Goal: Information Seeking & Learning: Learn about a topic

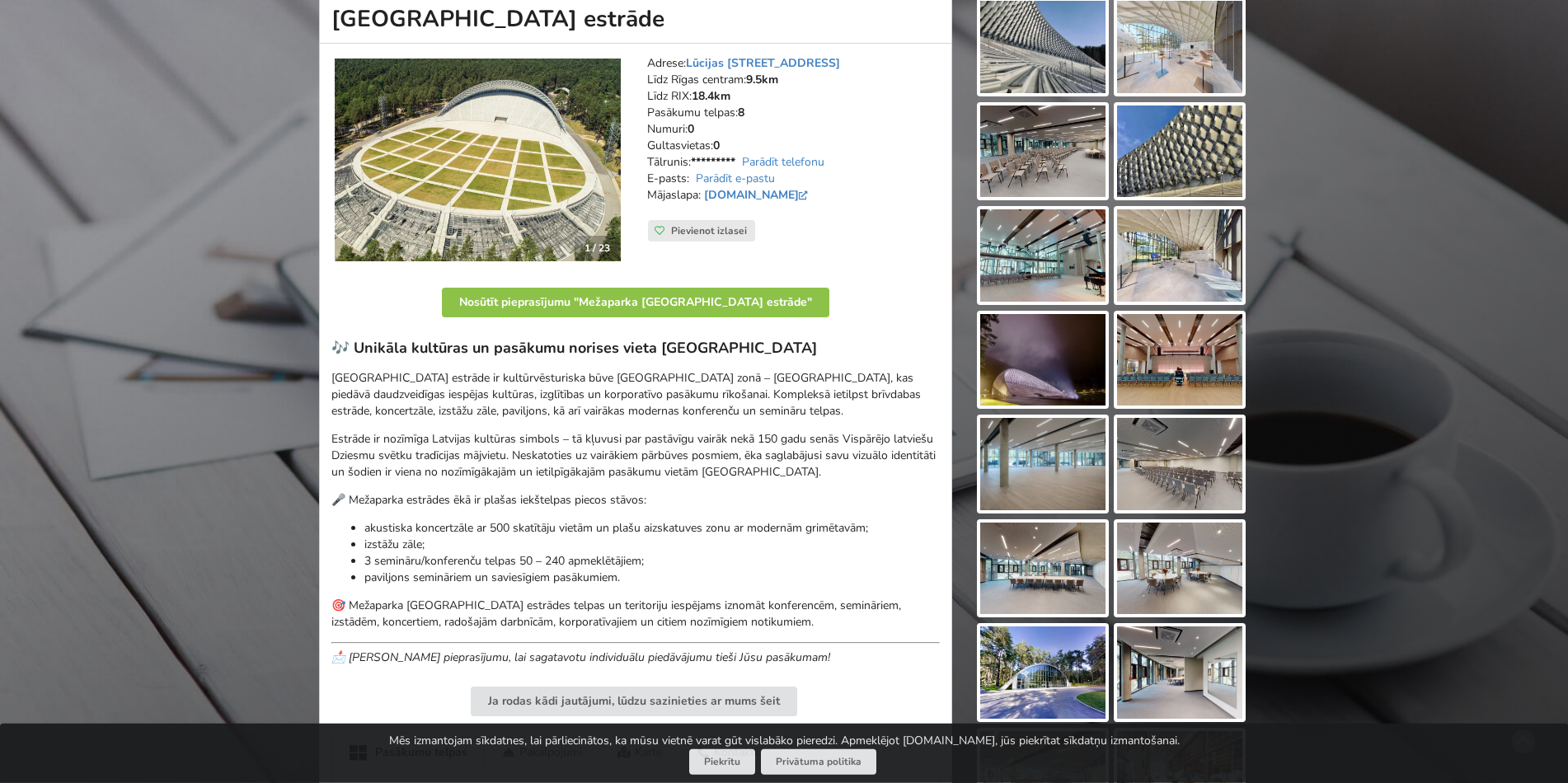
scroll to position [168, 0]
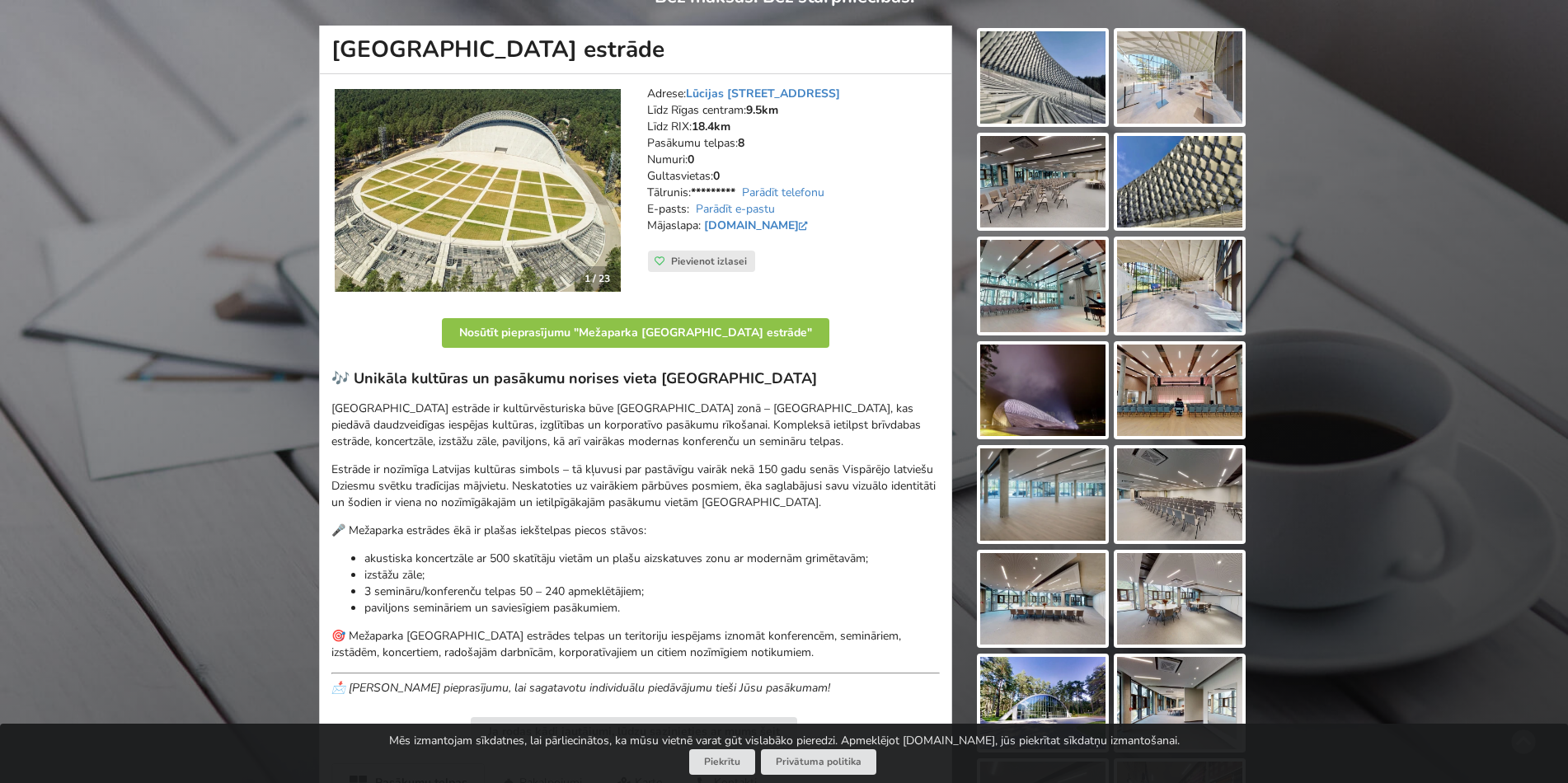
click at [1208, 492] on img at bounding box center [1179, 494] width 126 height 93
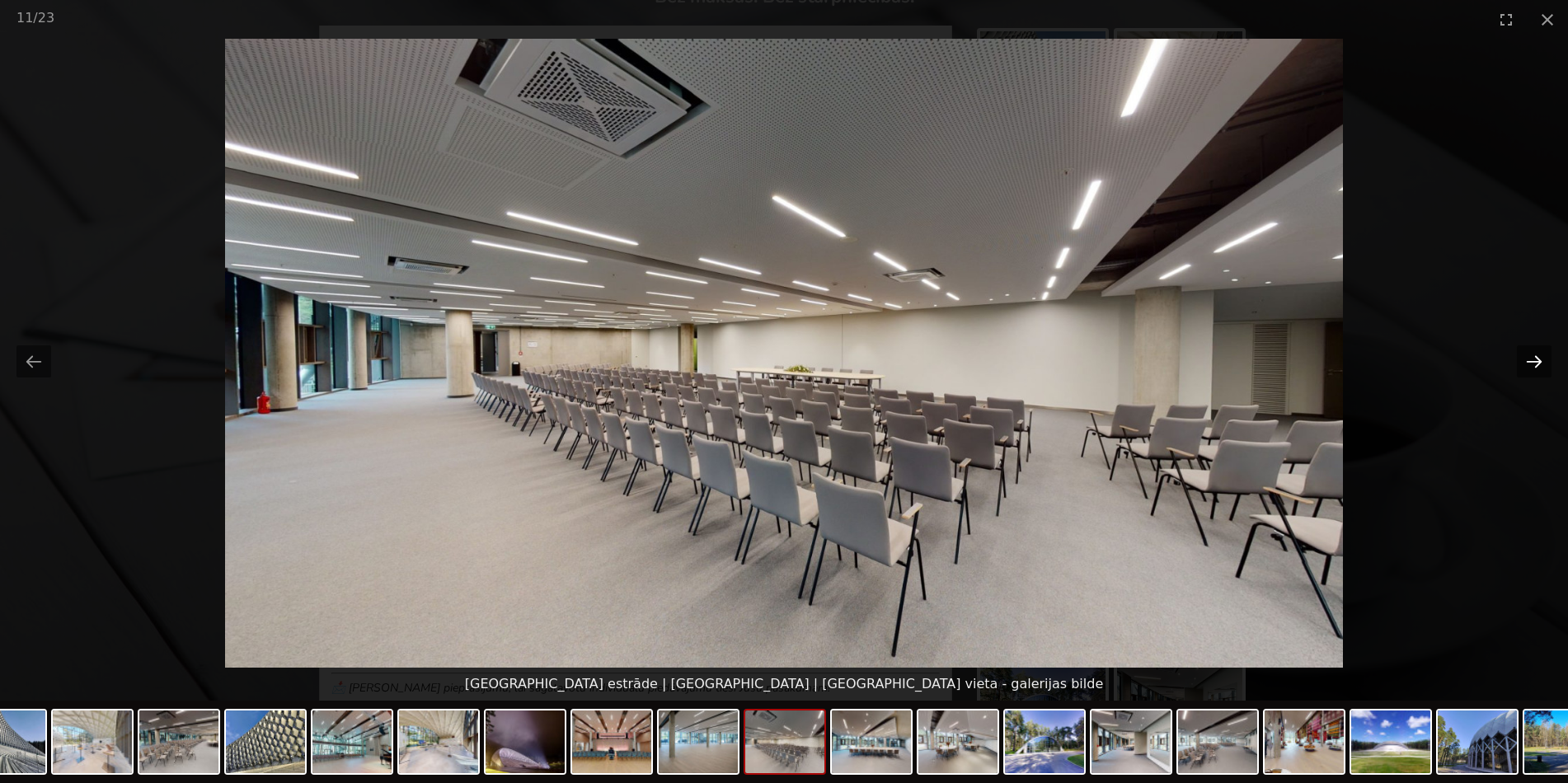
click at [1527, 359] on button "Next slide" at bounding box center [1534, 361] width 35 height 32
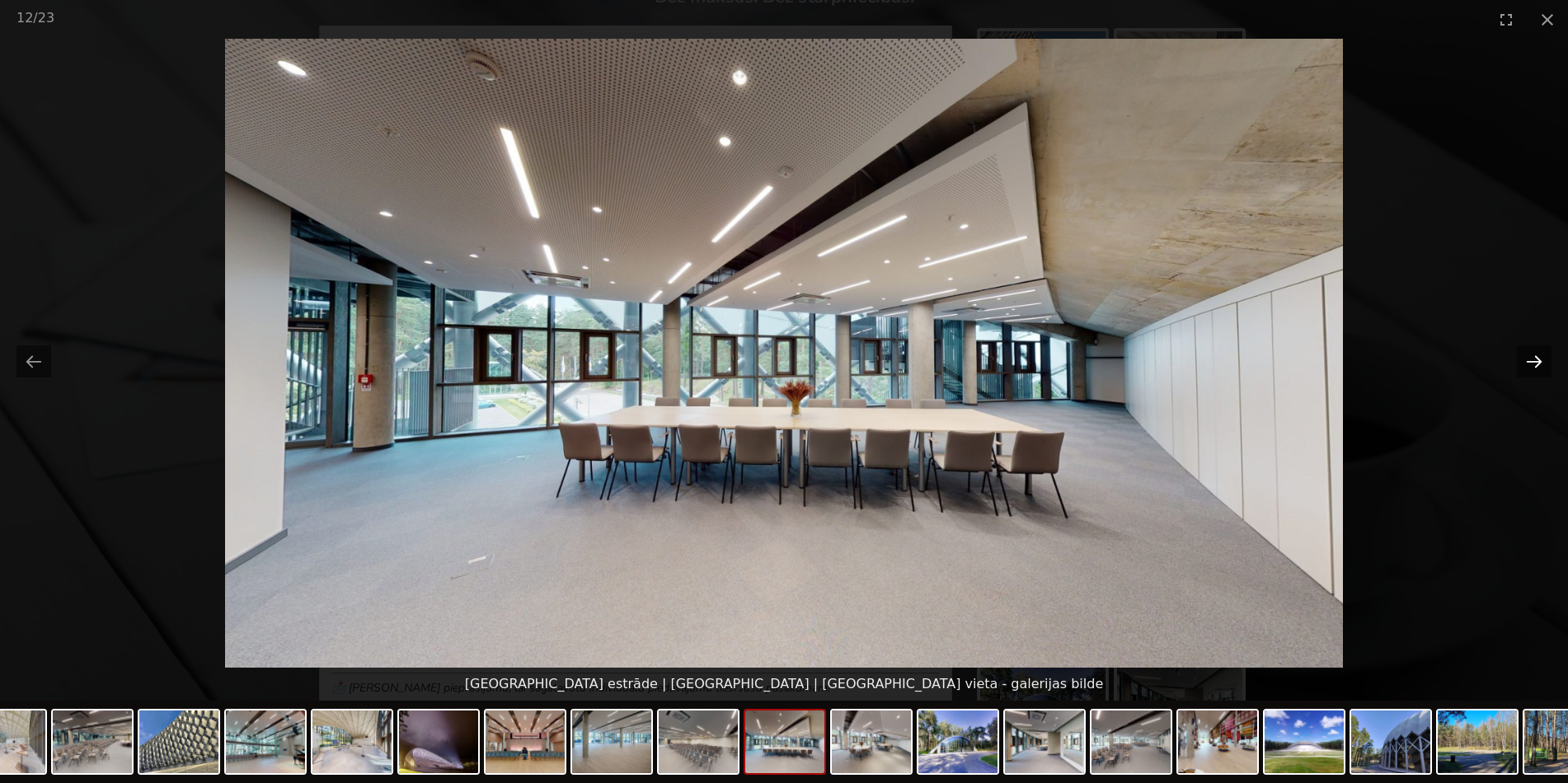
click at [1526, 359] on button "Next slide" at bounding box center [1534, 361] width 35 height 32
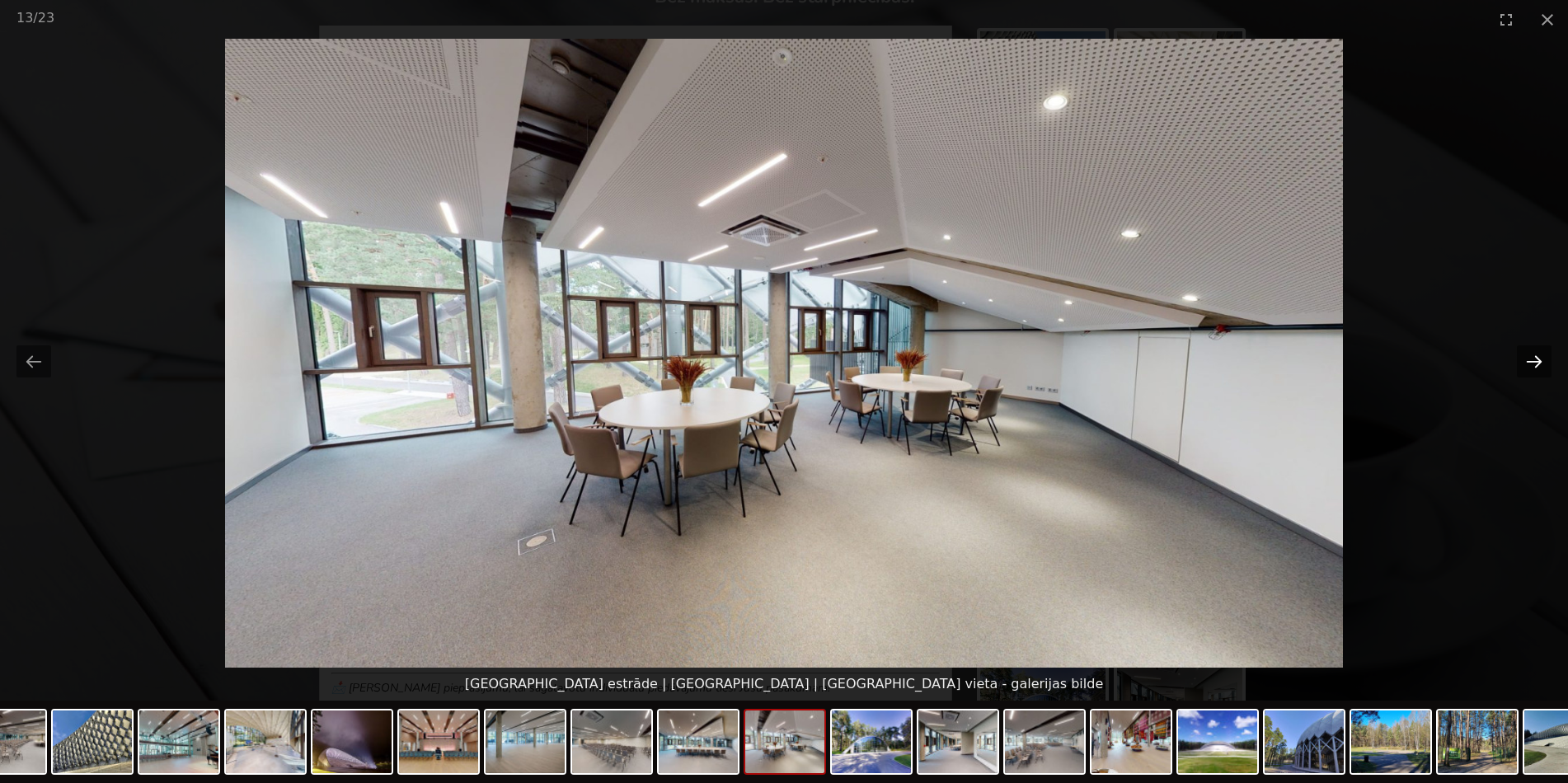
click at [1524, 359] on button "Next slide" at bounding box center [1534, 361] width 35 height 32
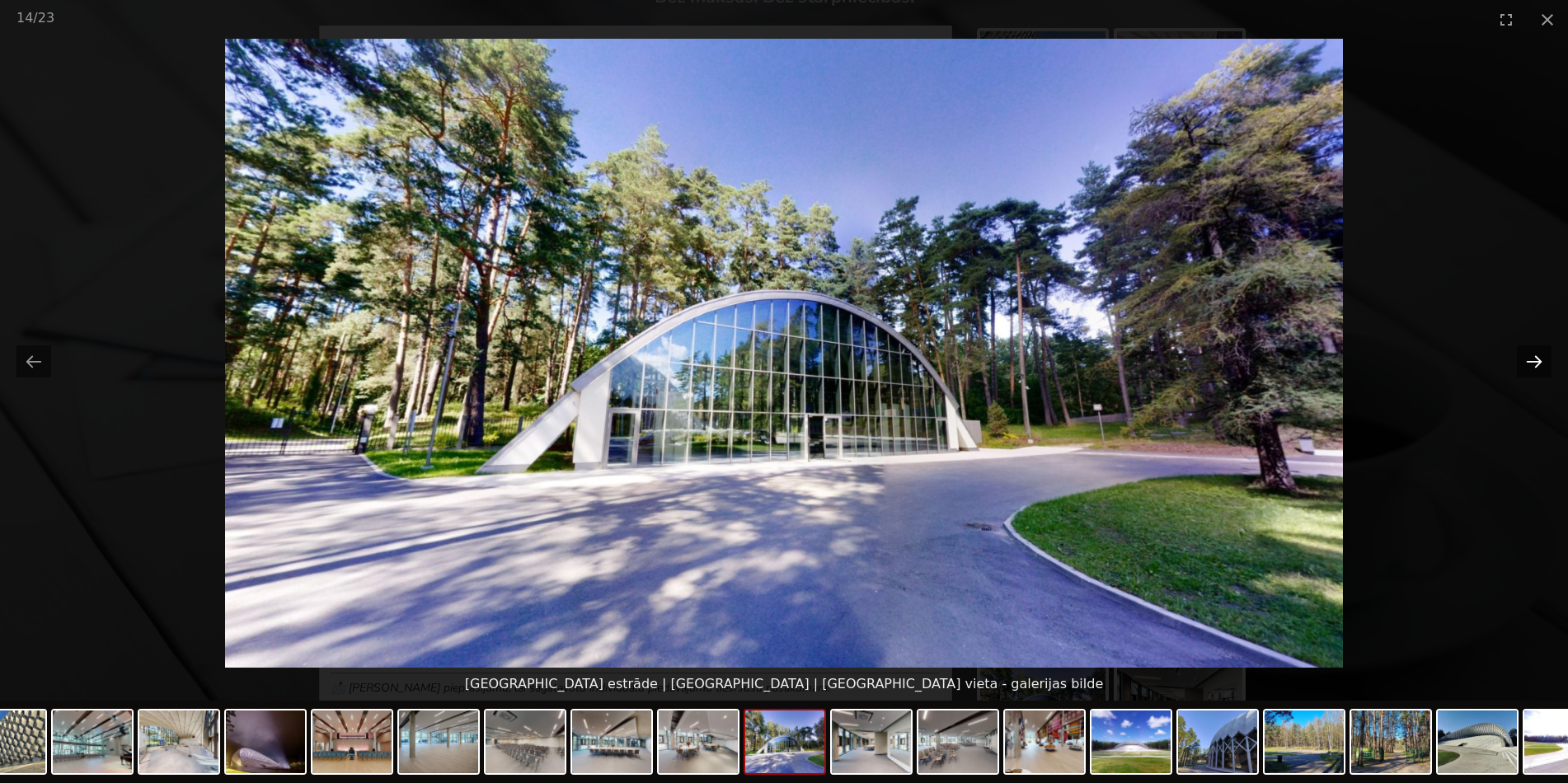
click at [1524, 359] on button "Next slide" at bounding box center [1534, 361] width 35 height 32
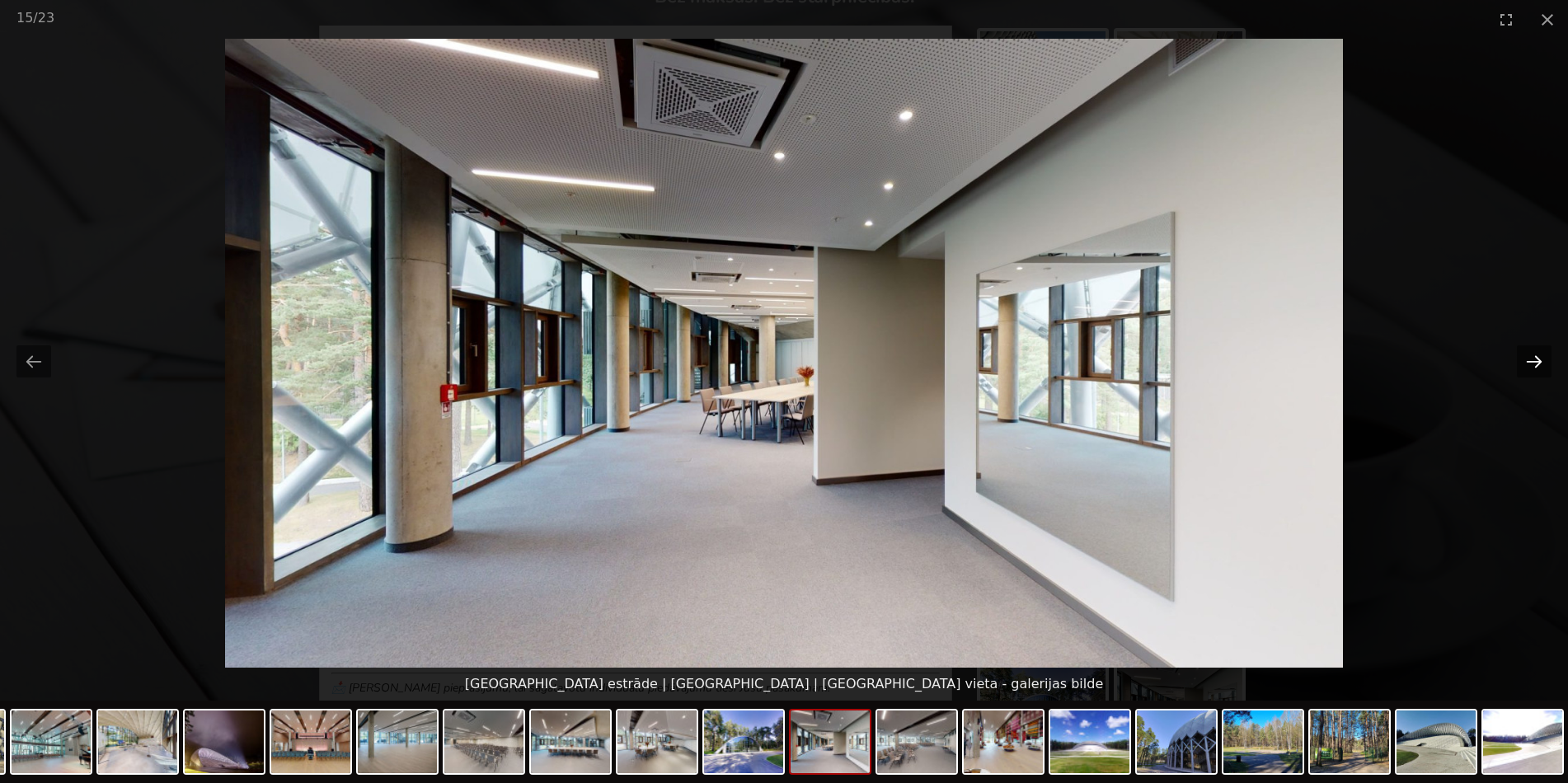
click at [1524, 359] on button "Next slide" at bounding box center [1534, 361] width 35 height 32
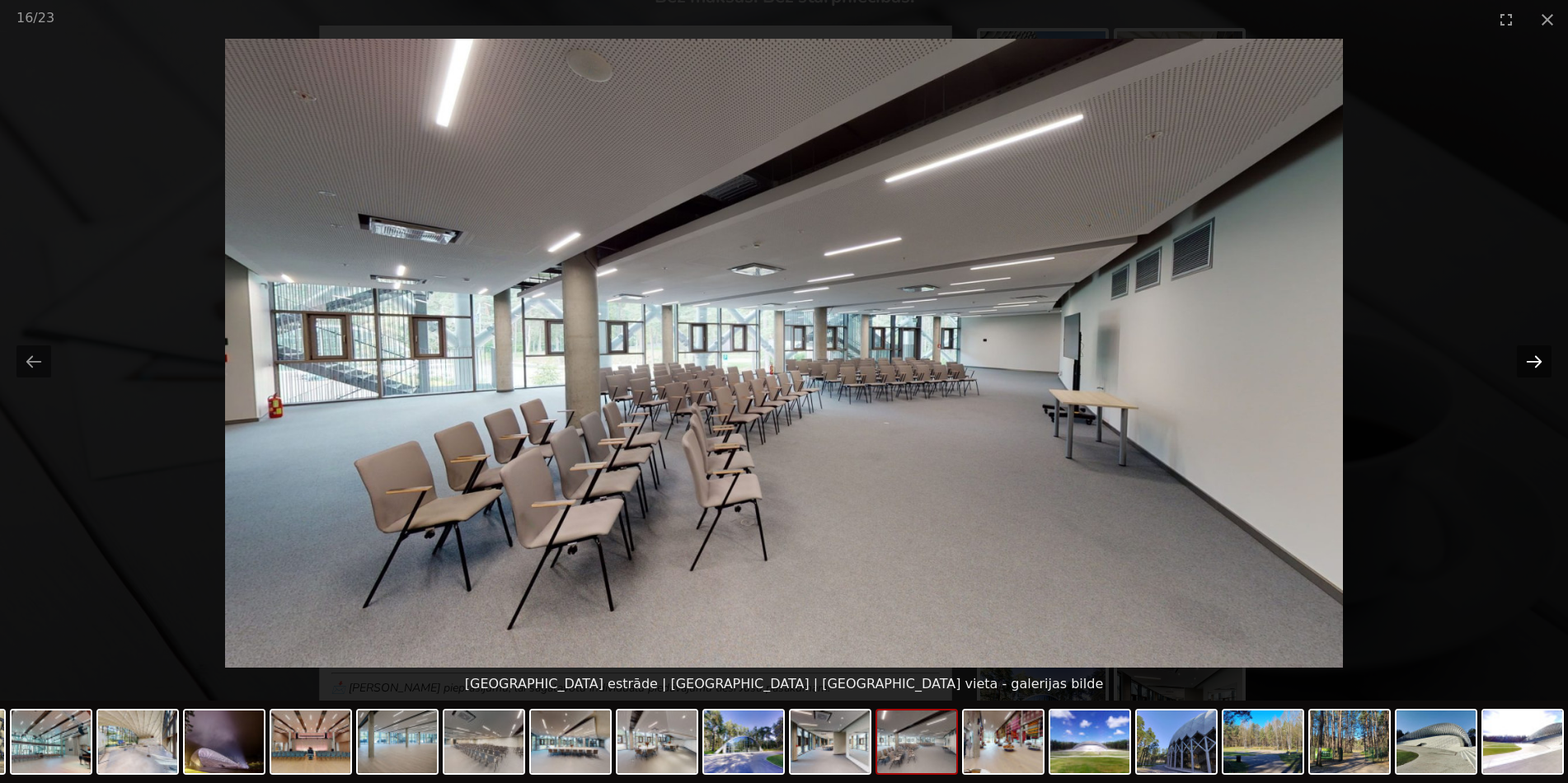
click at [1524, 359] on button "Next slide" at bounding box center [1534, 361] width 35 height 32
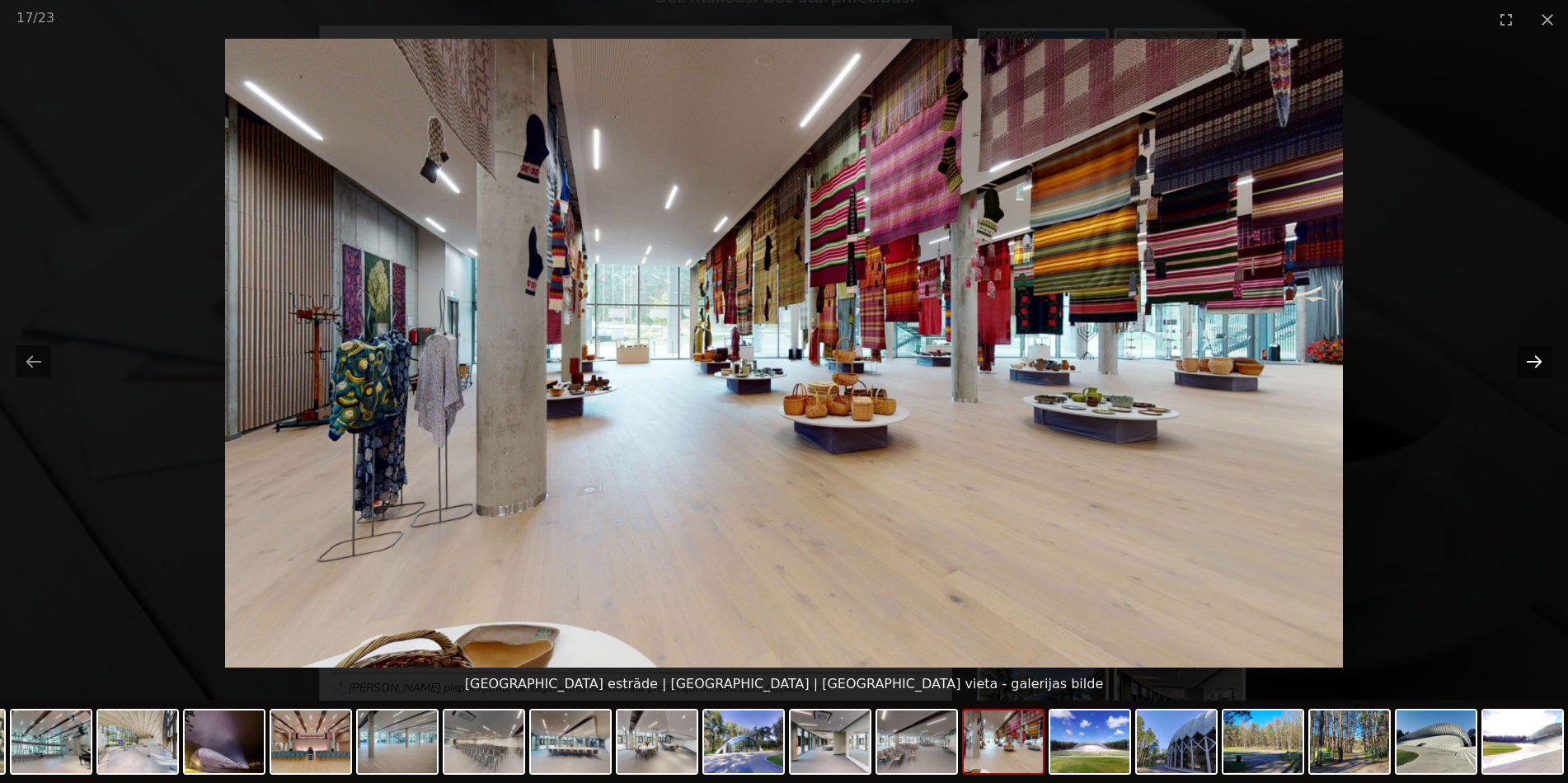
click at [1524, 359] on button "Next slide" at bounding box center [1534, 361] width 35 height 32
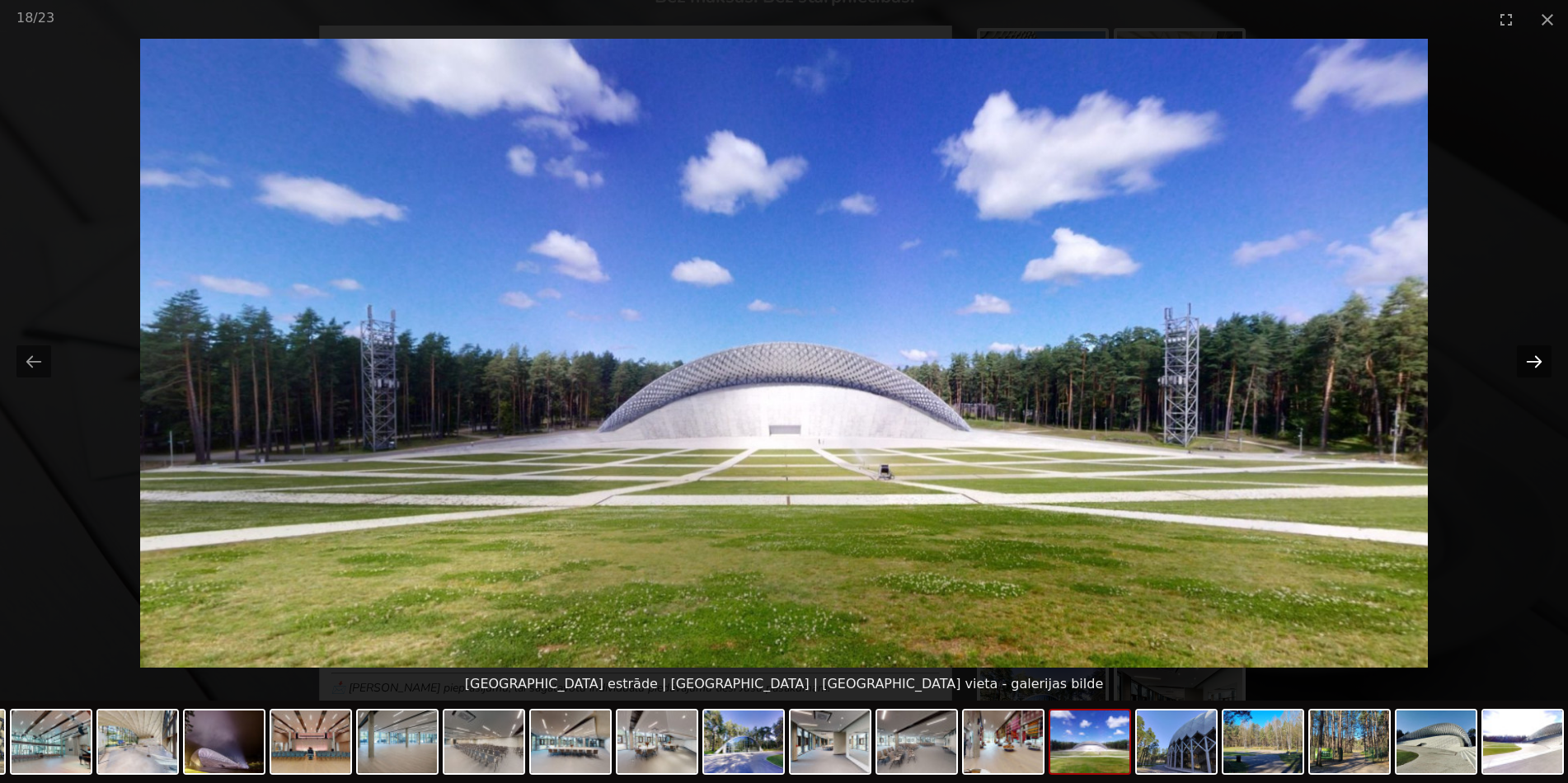
click at [1530, 365] on button "Next slide" at bounding box center [1534, 361] width 35 height 32
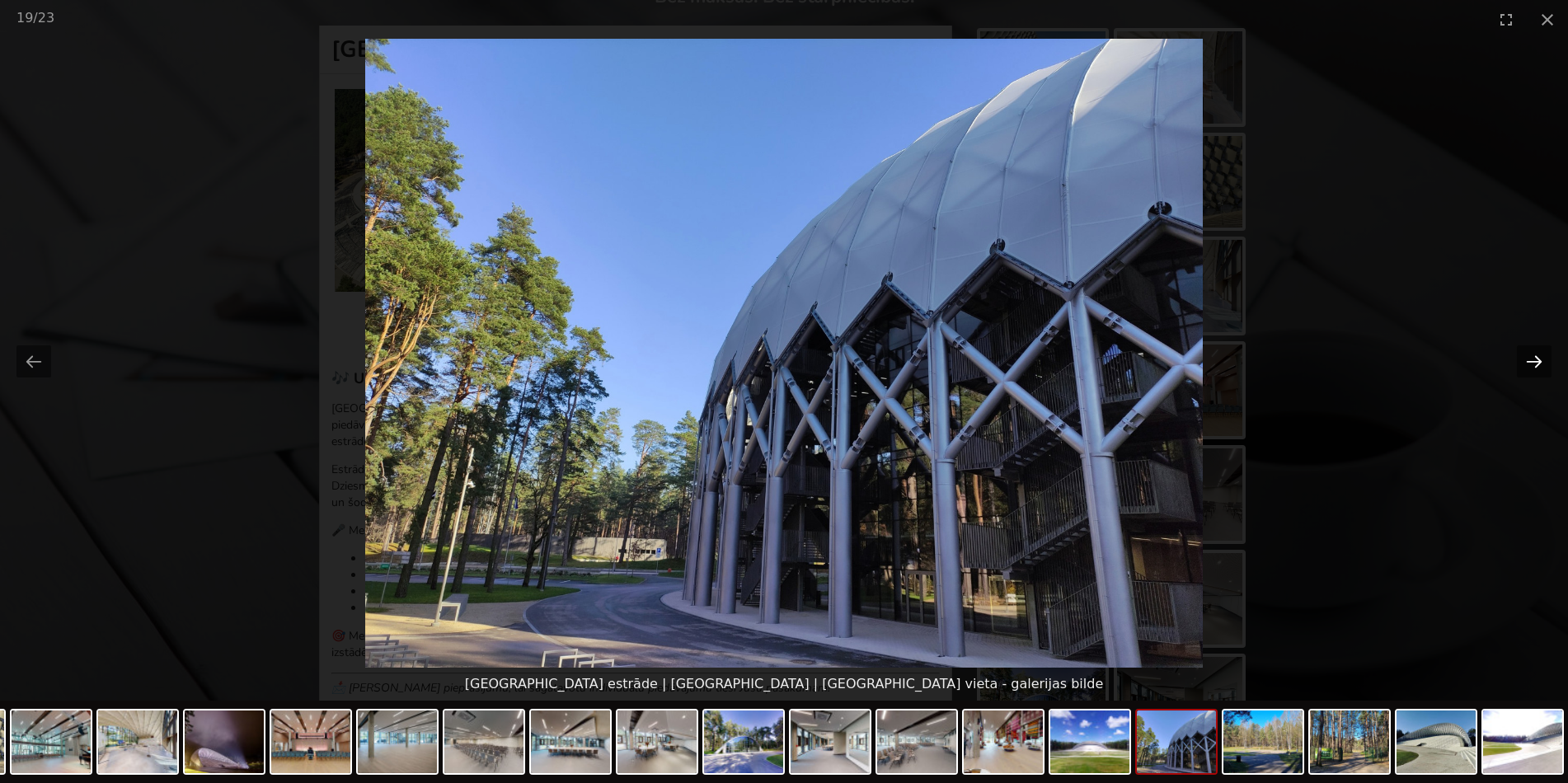
click at [1530, 365] on button "Next slide" at bounding box center [1534, 361] width 35 height 32
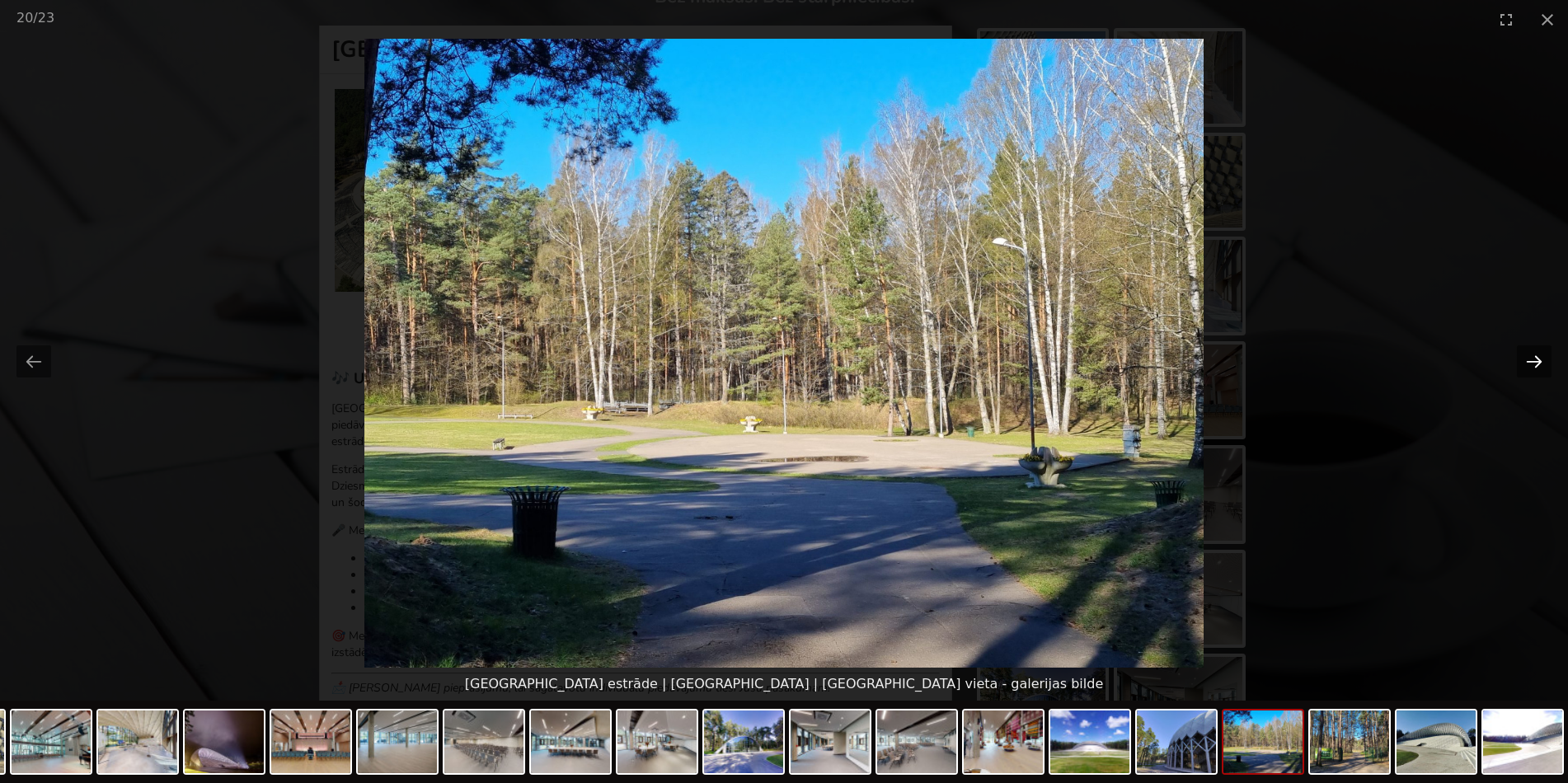
click at [1530, 363] on button "Next slide" at bounding box center [1534, 361] width 35 height 32
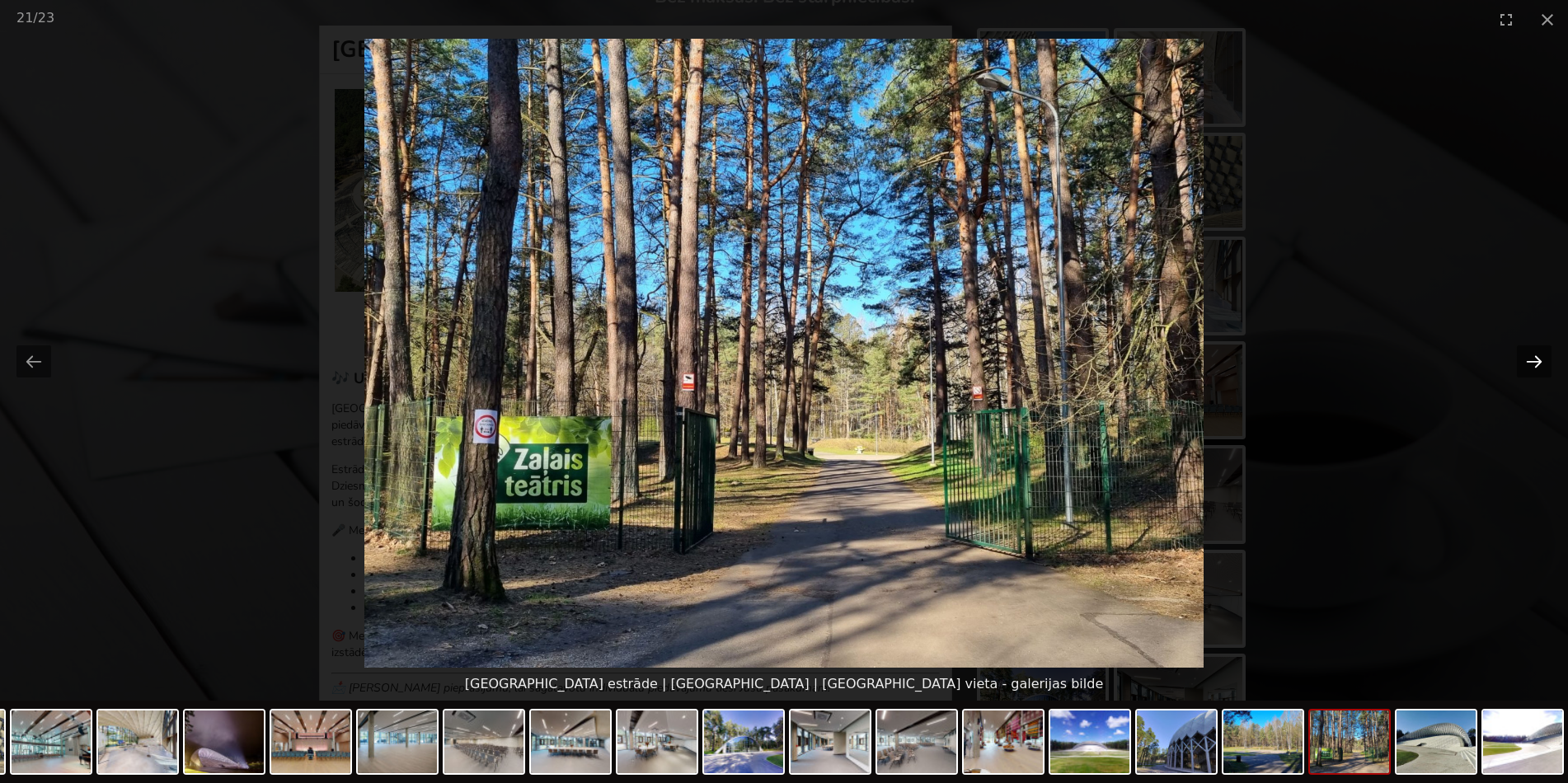
click at [1534, 368] on button "Next slide" at bounding box center [1534, 361] width 35 height 32
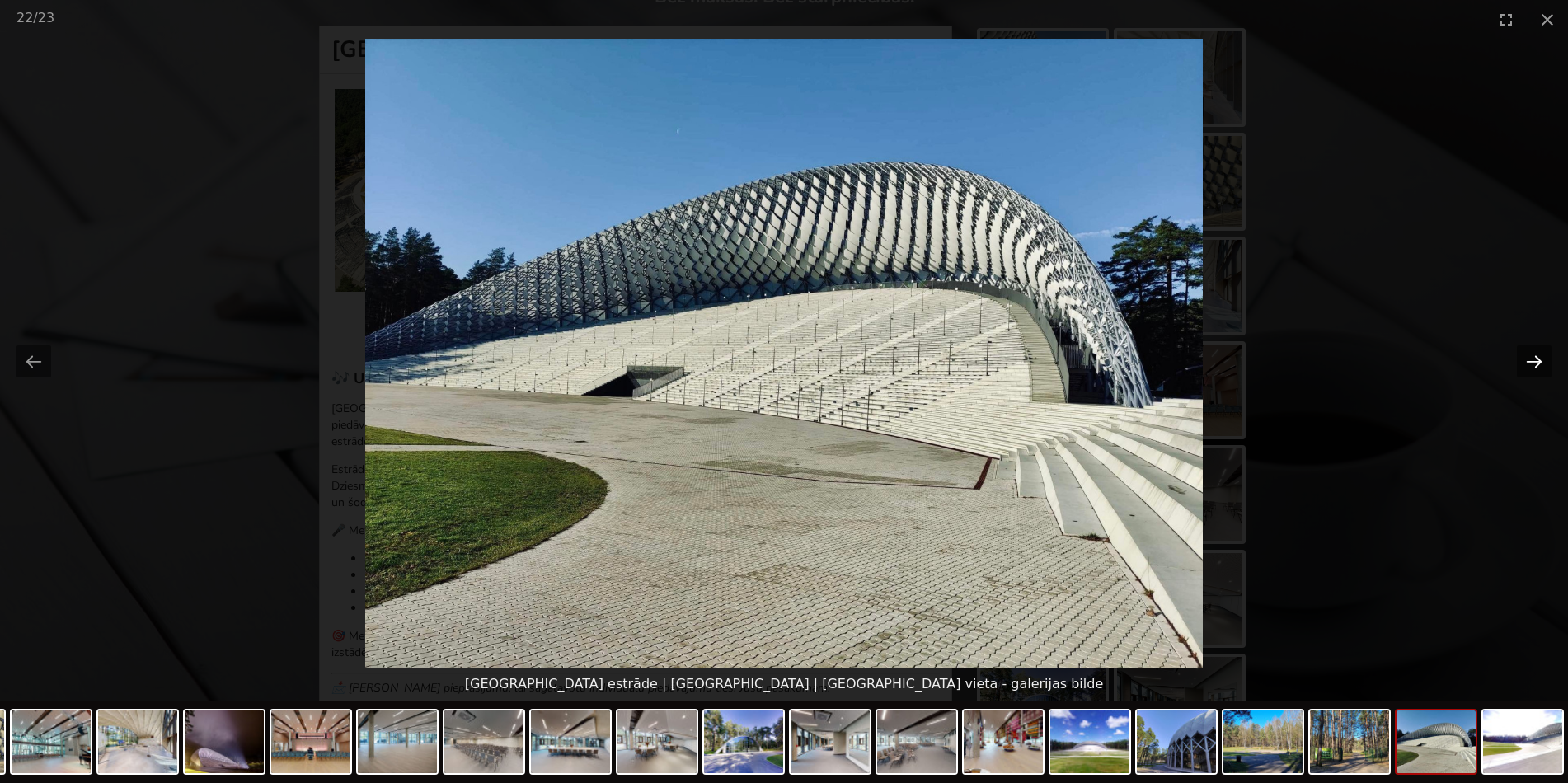
click at [1526, 370] on button "Next slide" at bounding box center [1534, 361] width 35 height 32
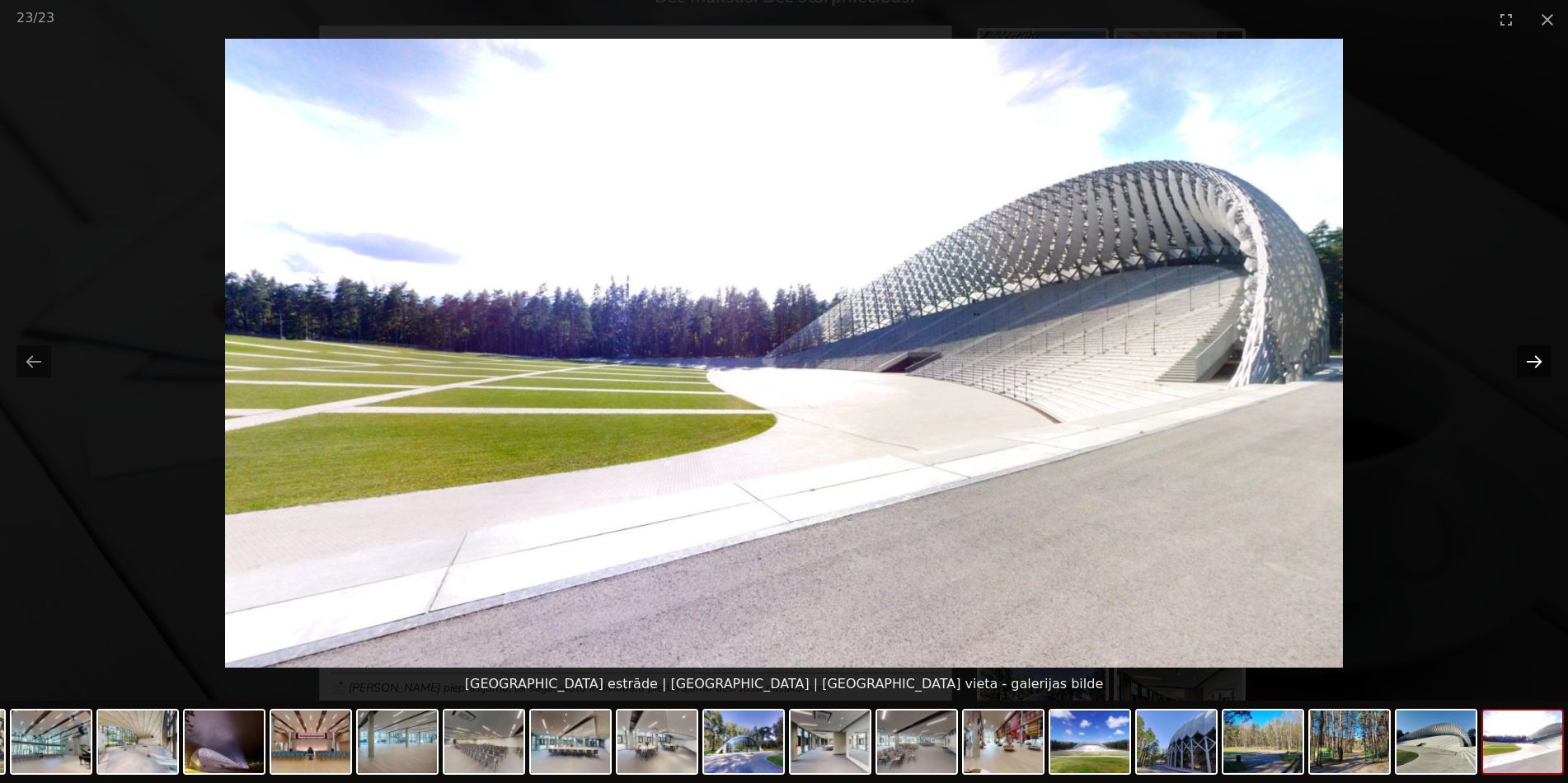
click at [1525, 366] on button "Next slide" at bounding box center [1534, 361] width 35 height 32
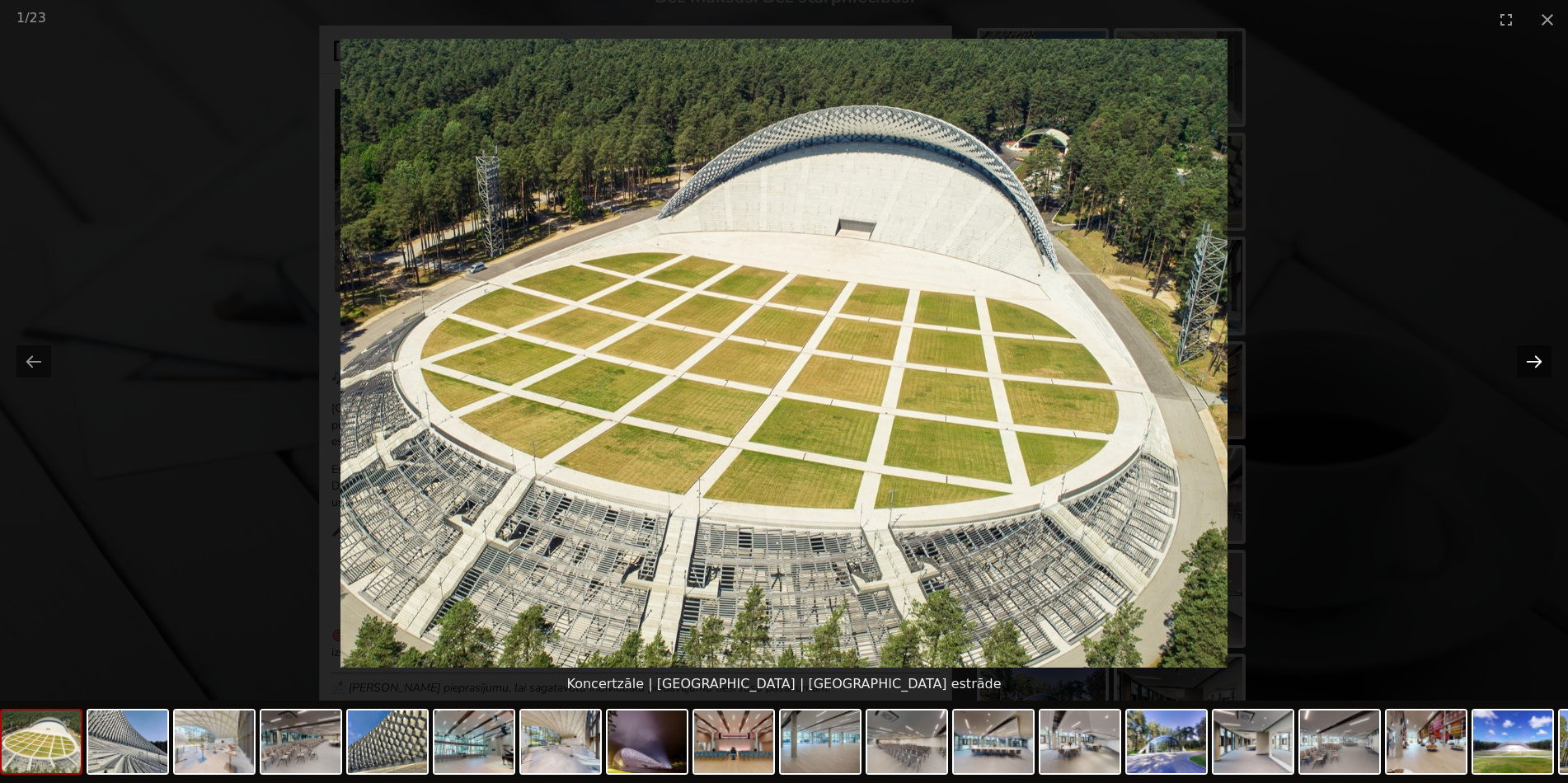
click at [1521, 357] on button "Next slide" at bounding box center [1534, 361] width 35 height 32
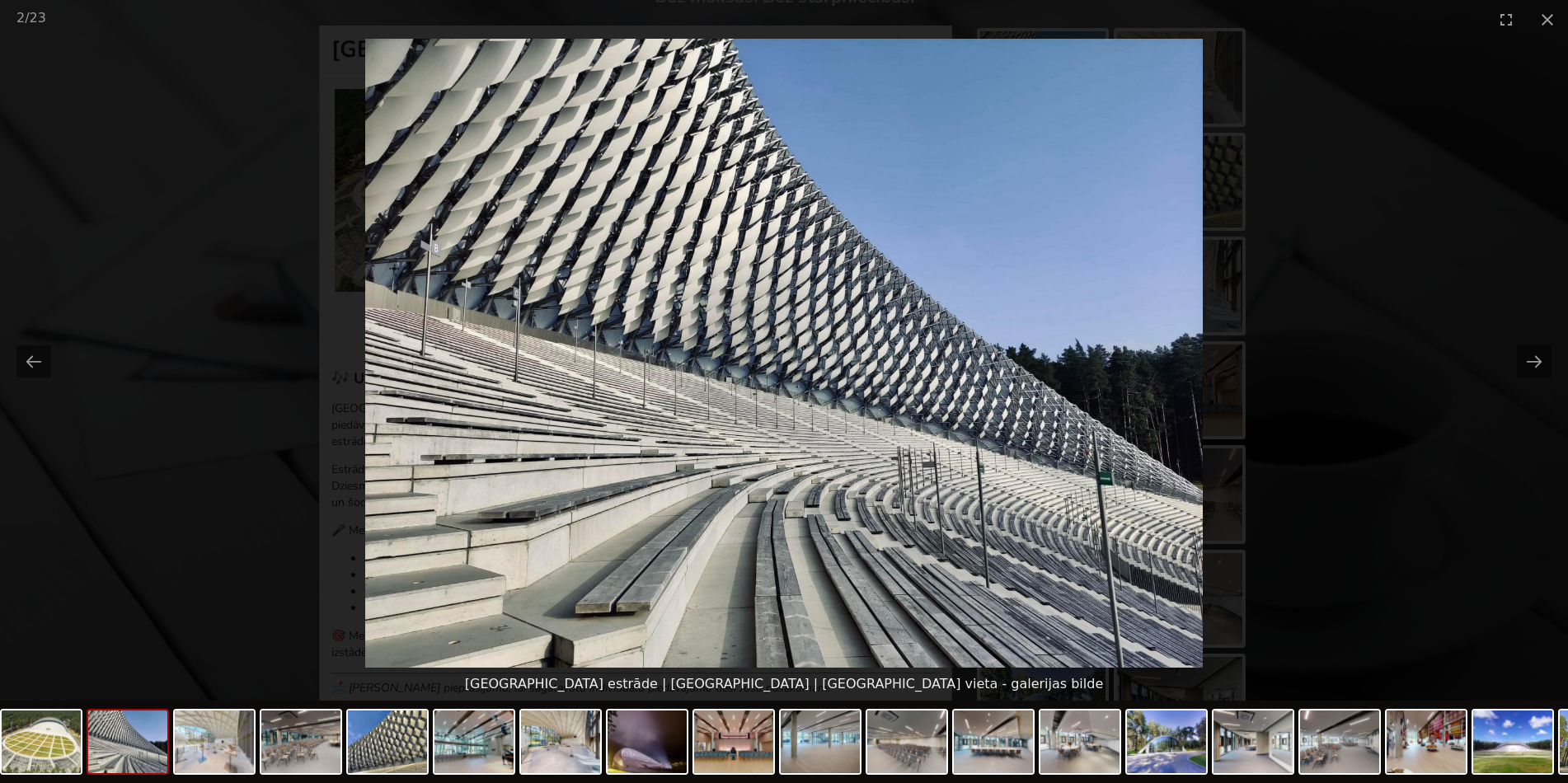
scroll to position [0, 0]
click at [1535, 324] on picture at bounding box center [784, 353] width 1568 height 629
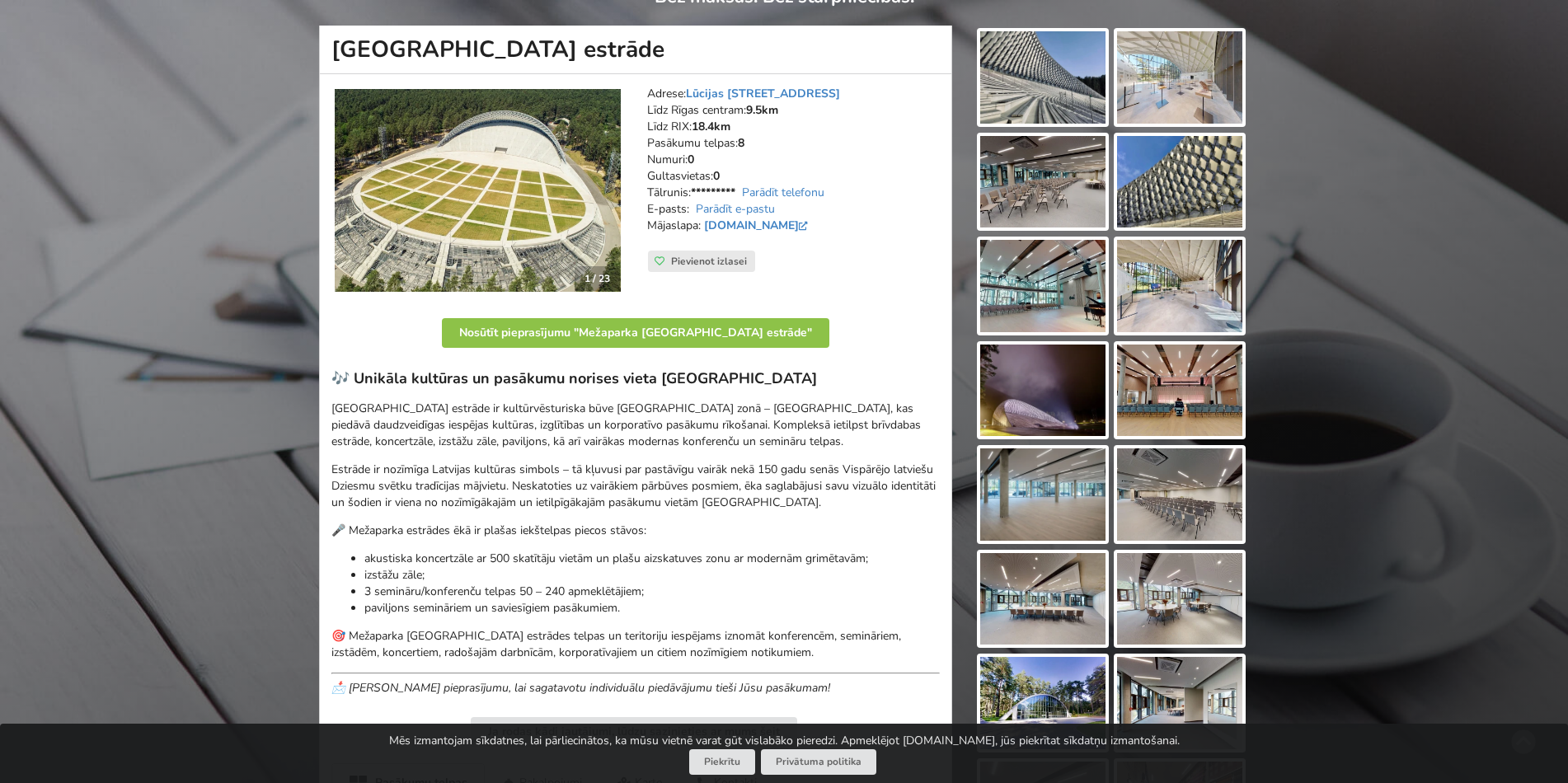
drag, startPoint x: 1534, startPoint y: 357, endPoint x: 1519, endPoint y: 347, distance: 18.0
click at [1533, 357] on div "Atrodi savu ideālo pasākuma norises vietu Atlasi. Nosūti pieprasījumu. Rezervē.…" at bounding box center [784, 776] width 1568 height 1759
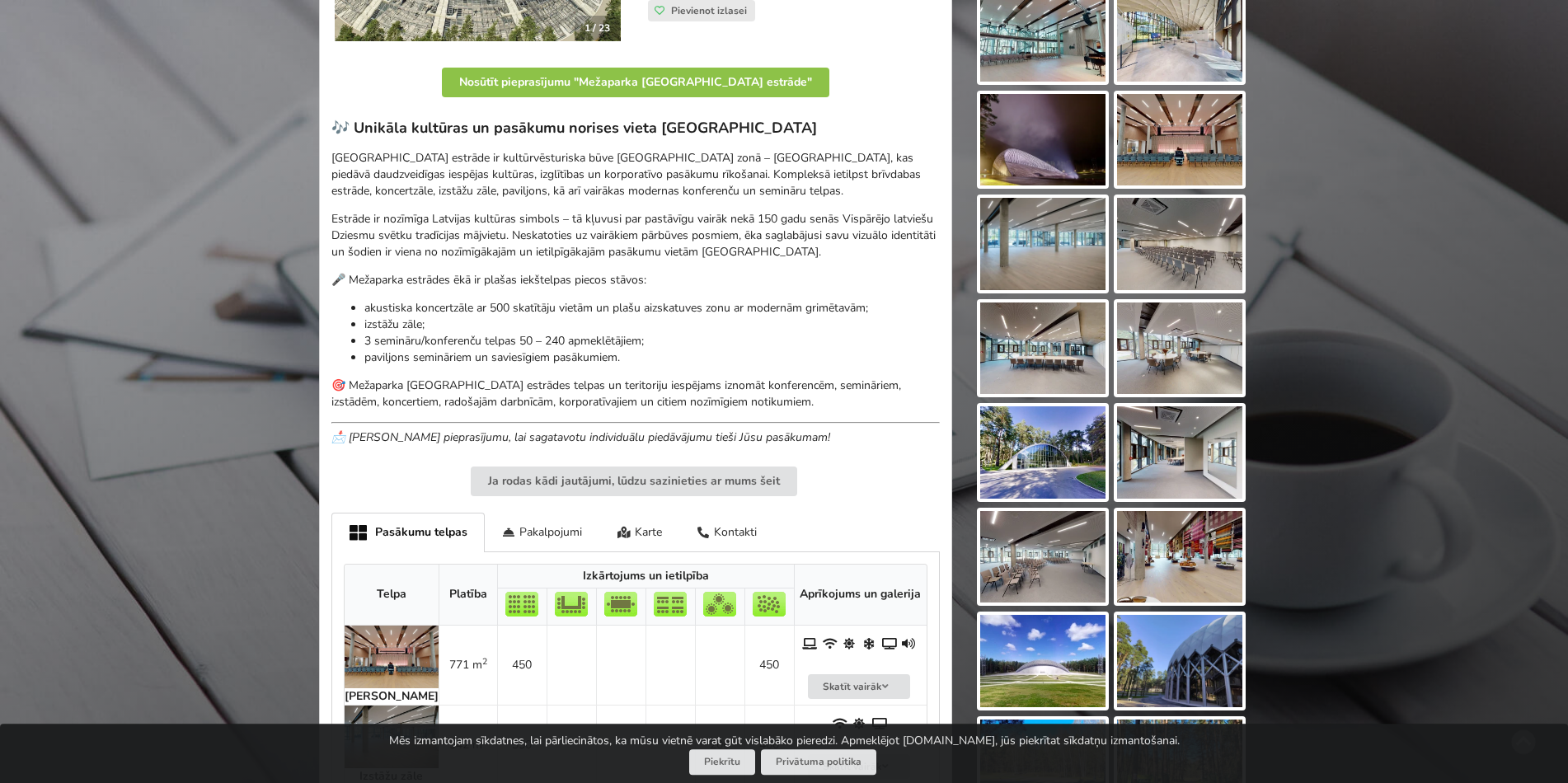
scroll to position [504, 0]
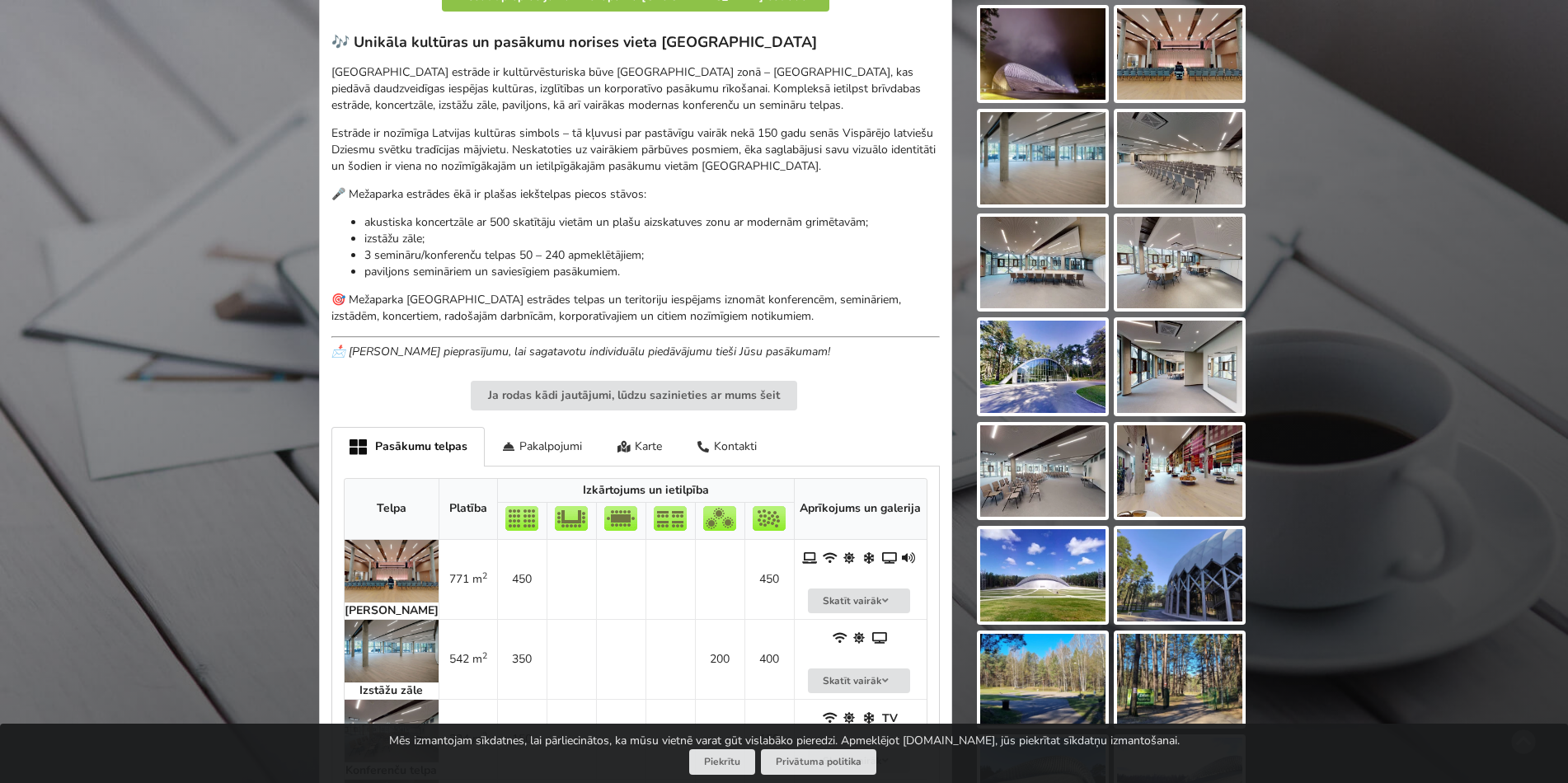
click at [1027, 403] on img at bounding box center [1042, 367] width 126 height 93
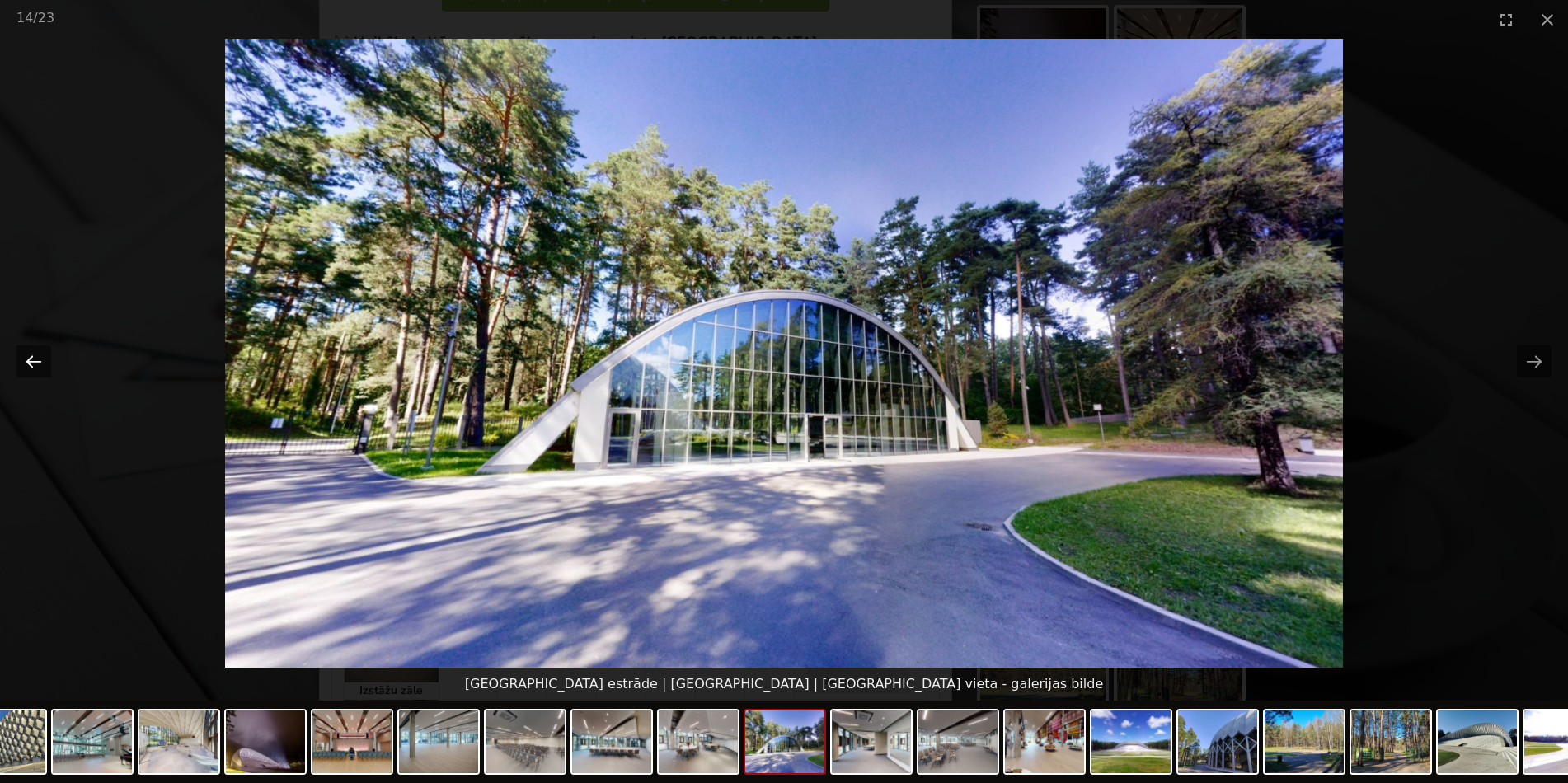
click at [19, 358] on button "Previous slide" at bounding box center [34, 361] width 35 height 32
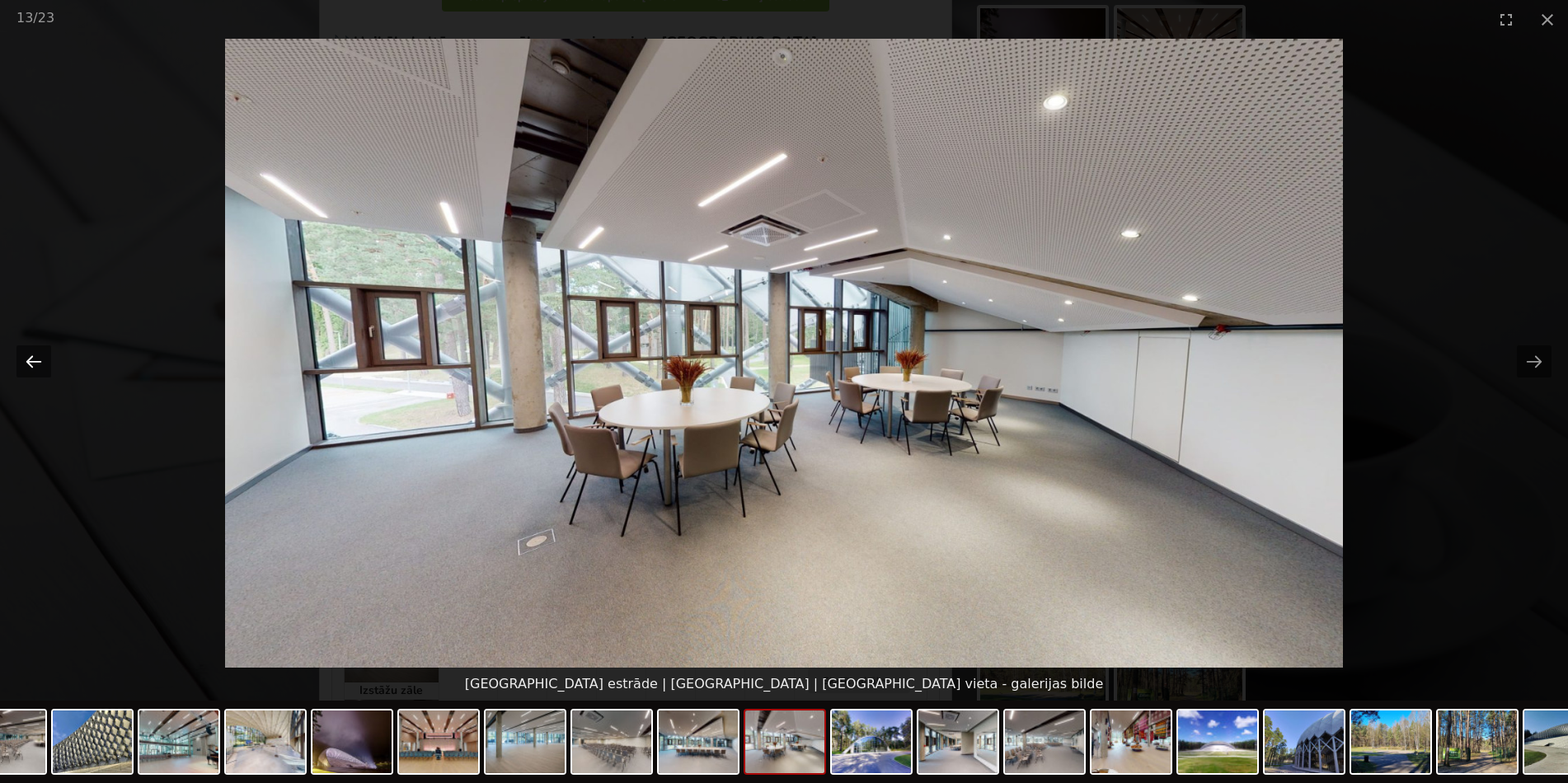
click at [16, 359] on button "Previous slide" at bounding box center [34, 361] width 35 height 32
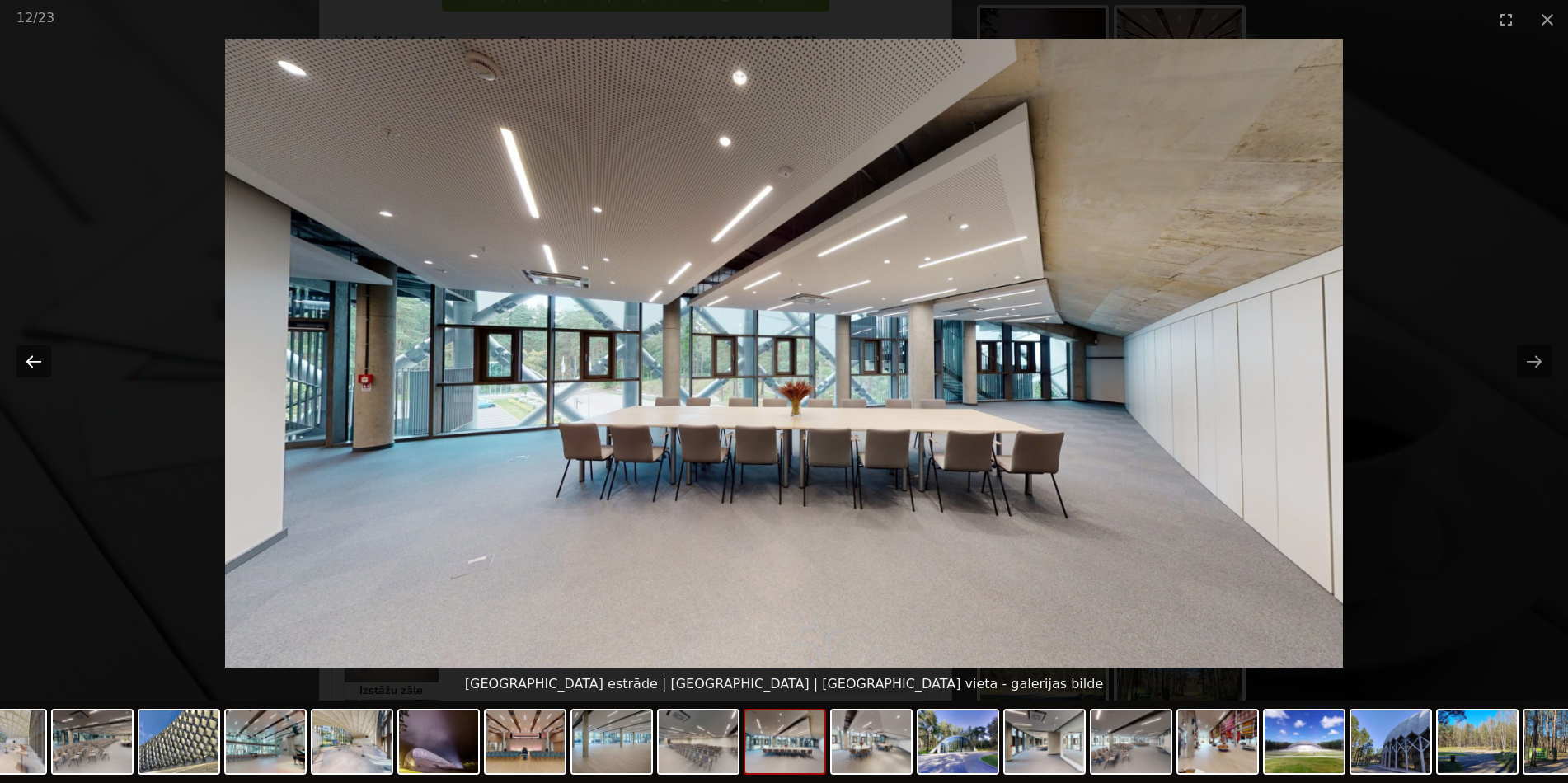
click at [16, 359] on button "Previous slide" at bounding box center [34, 361] width 35 height 32
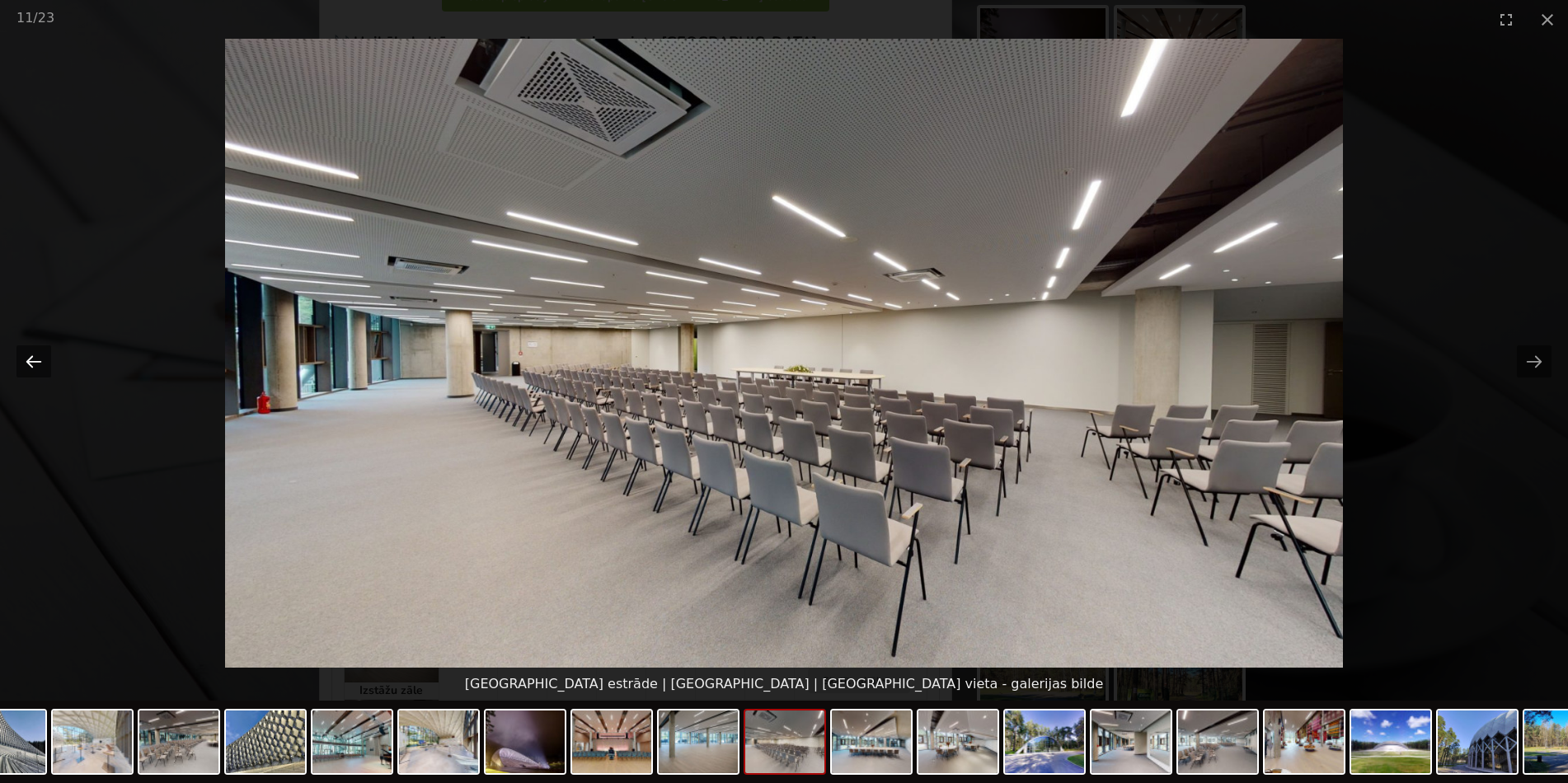
click at [16, 359] on button "Previous slide" at bounding box center [34, 361] width 35 height 32
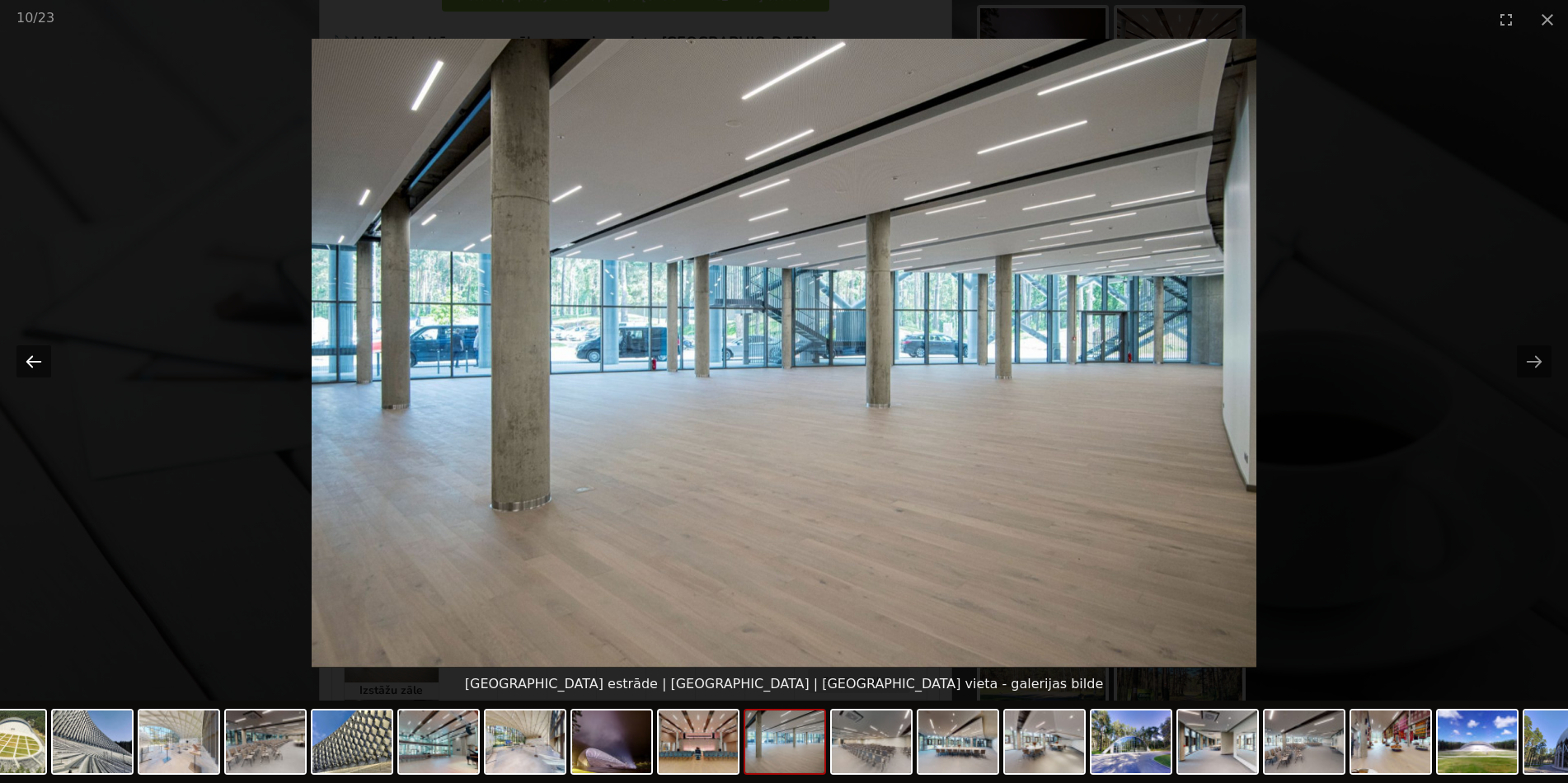
click at [16, 359] on button "Previous slide" at bounding box center [34, 361] width 35 height 32
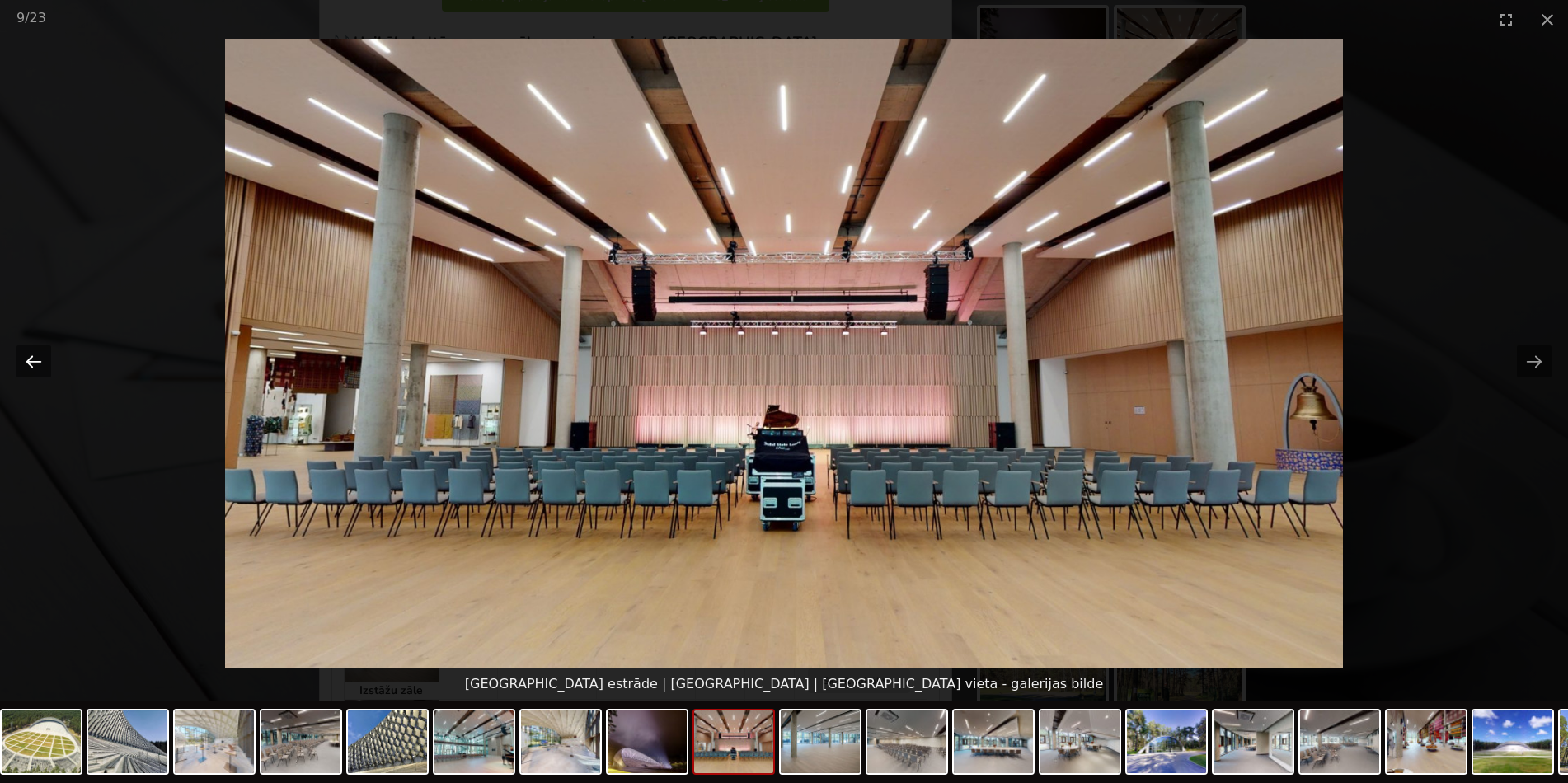
click at [28, 365] on button "Previous slide" at bounding box center [34, 361] width 35 height 32
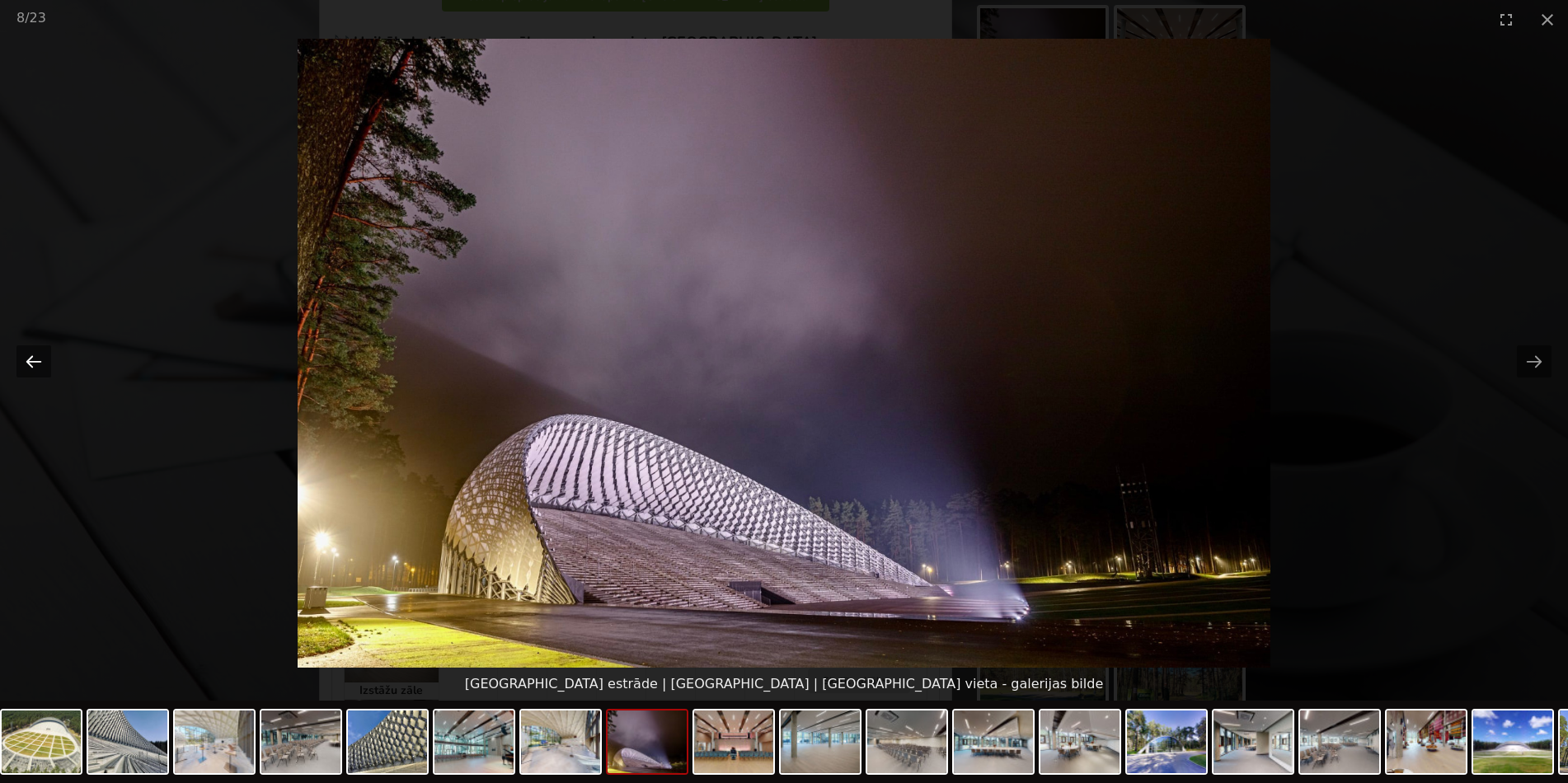
click at [23, 362] on button "Previous slide" at bounding box center [34, 361] width 35 height 32
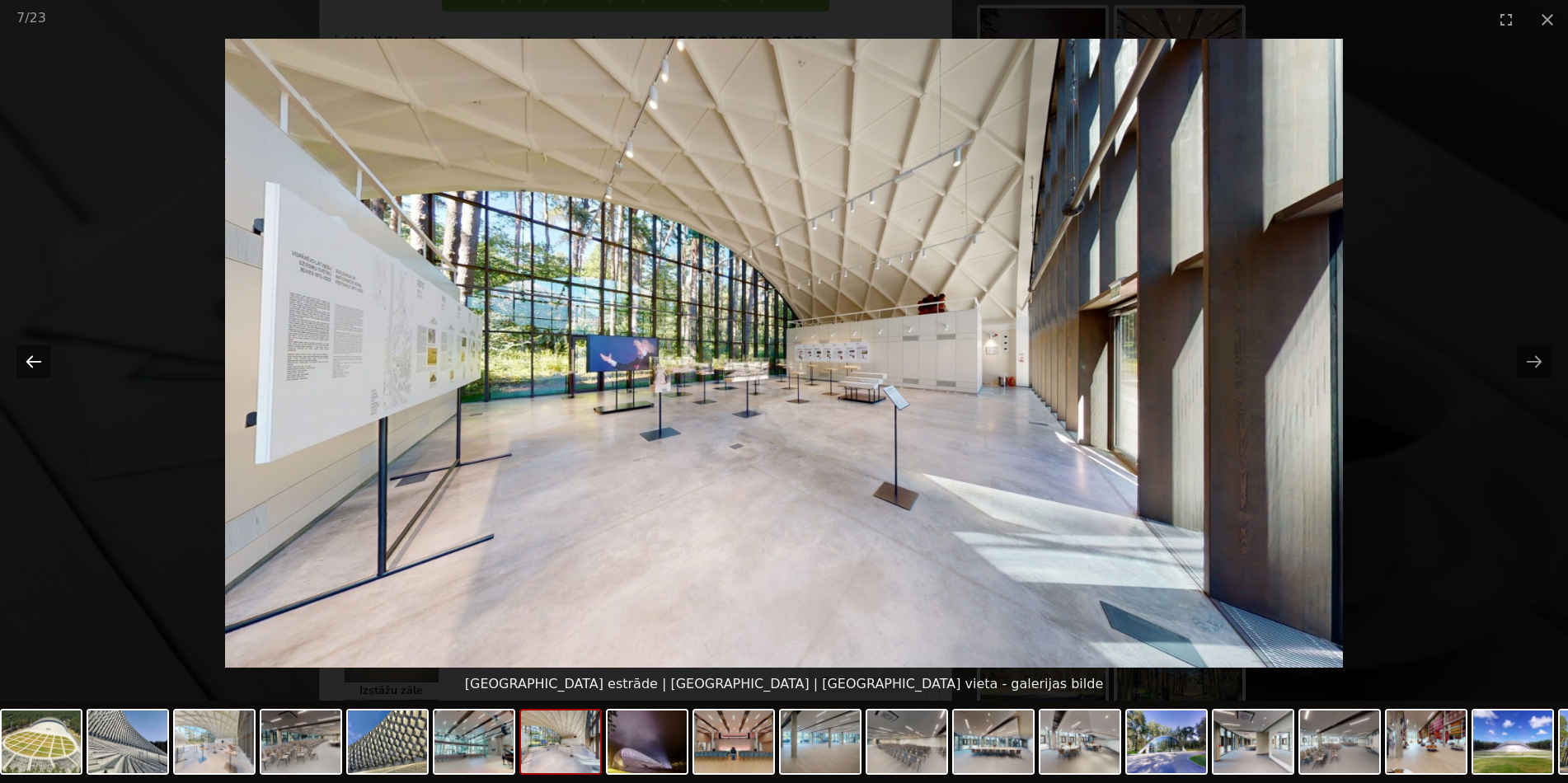
click at [23, 362] on button "Previous slide" at bounding box center [34, 361] width 35 height 32
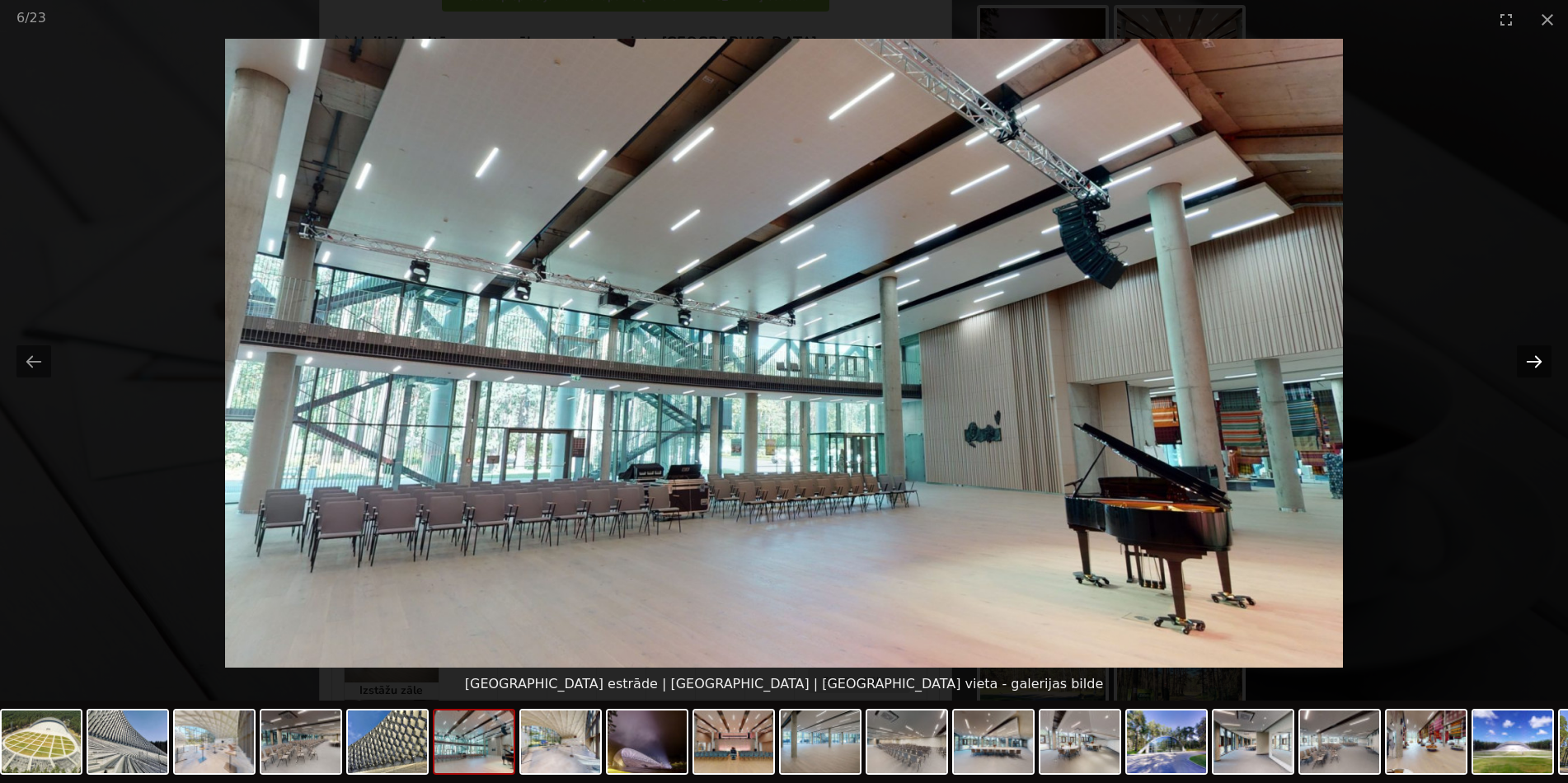
click at [1537, 371] on button "Next slide" at bounding box center [1534, 361] width 35 height 32
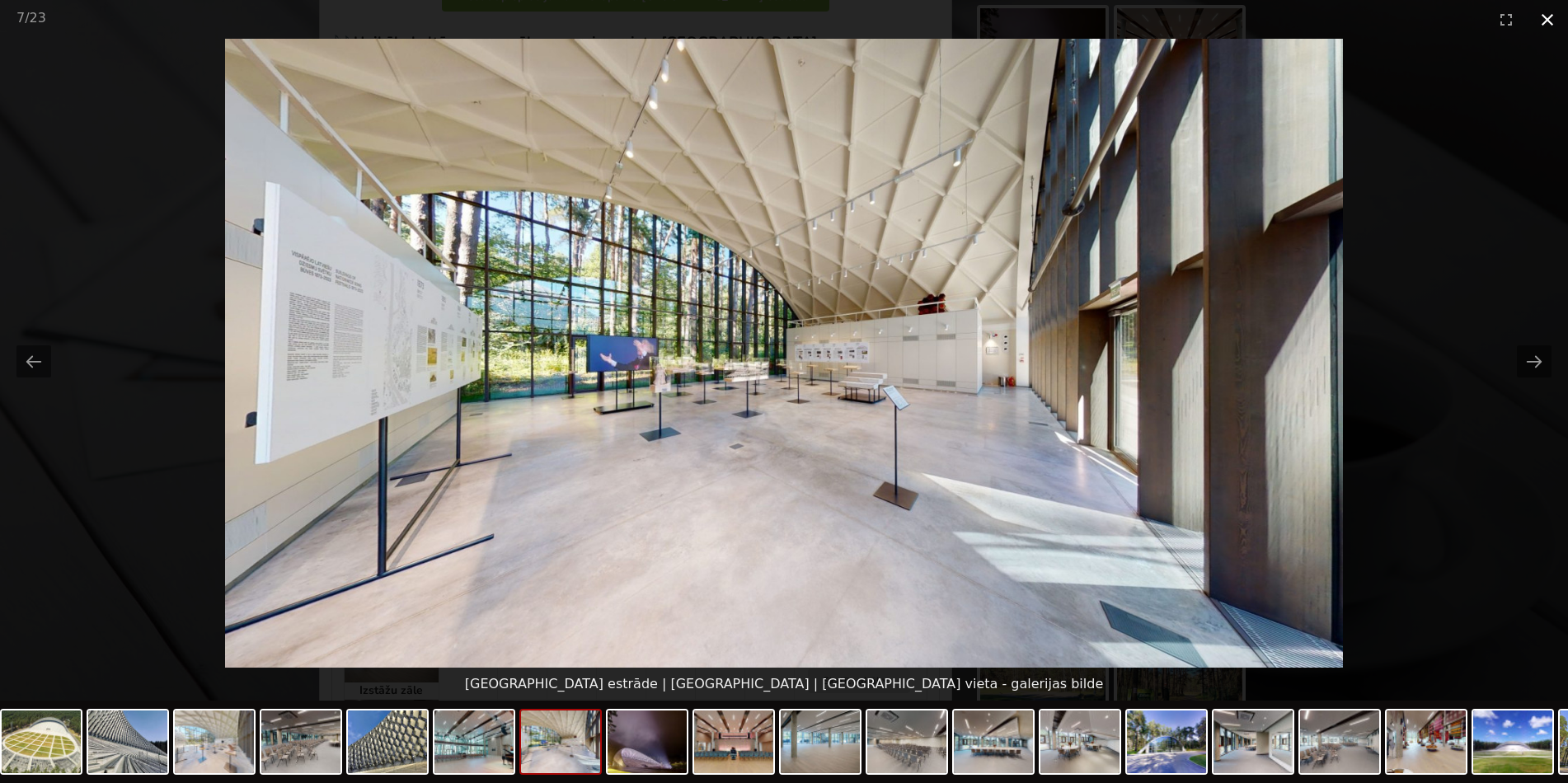
click at [1557, 18] on button "Close gallery" at bounding box center [1547, 19] width 41 height 39
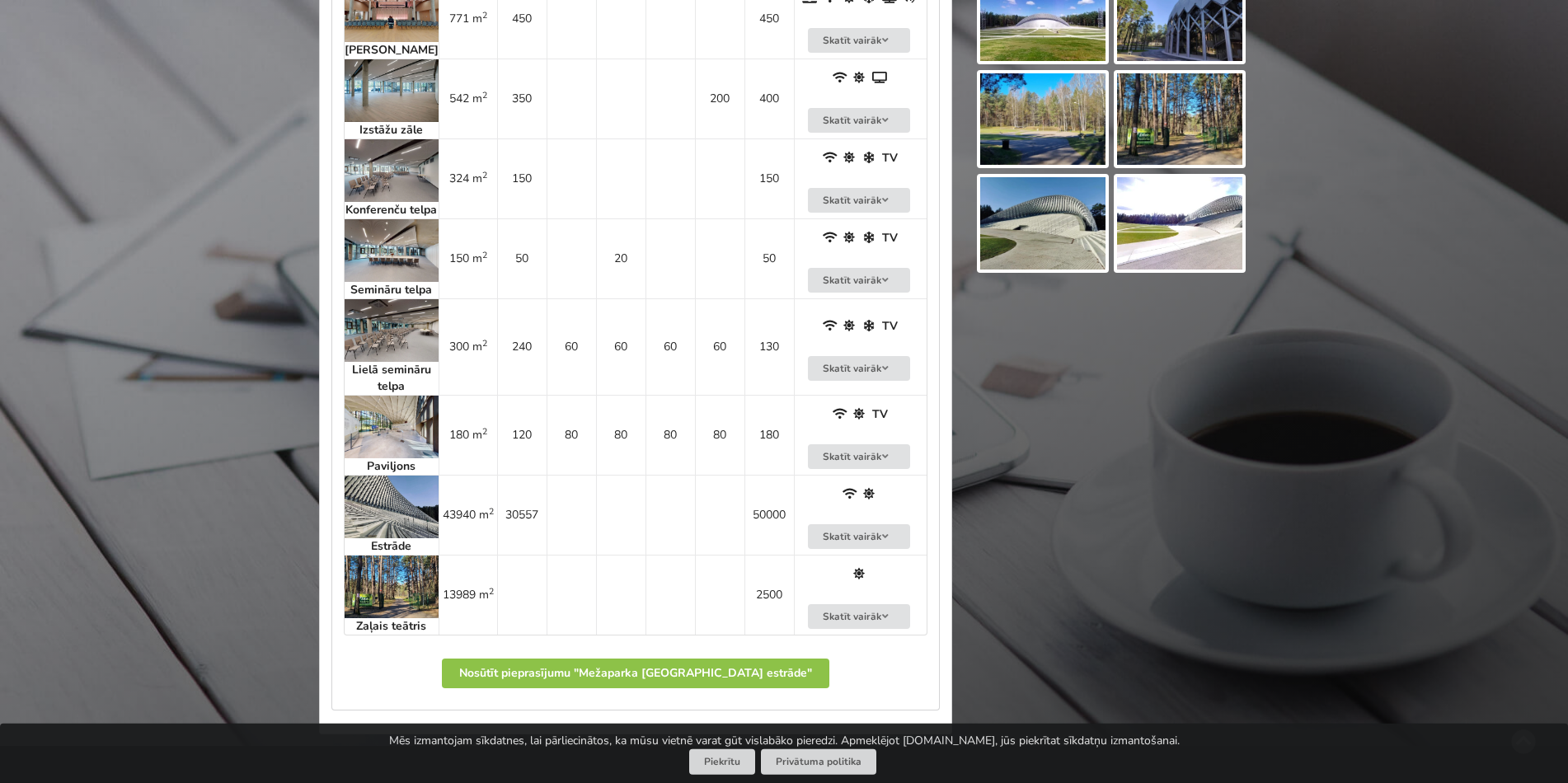
scroll to position [1094, 0]
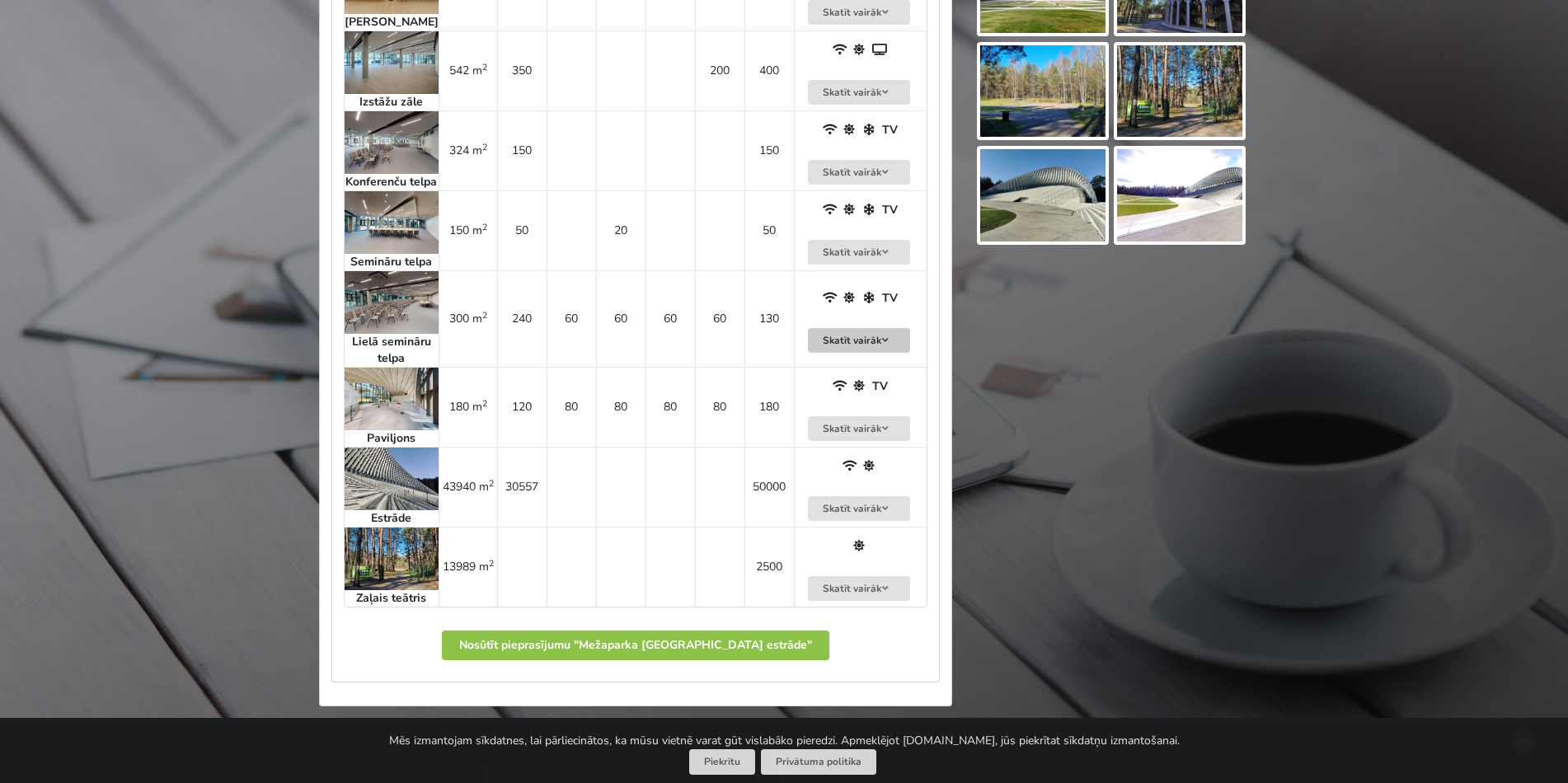
click at [858, 354] on button "Skatīt vairāk" at bounding box center [859, 341] width 103 height 26
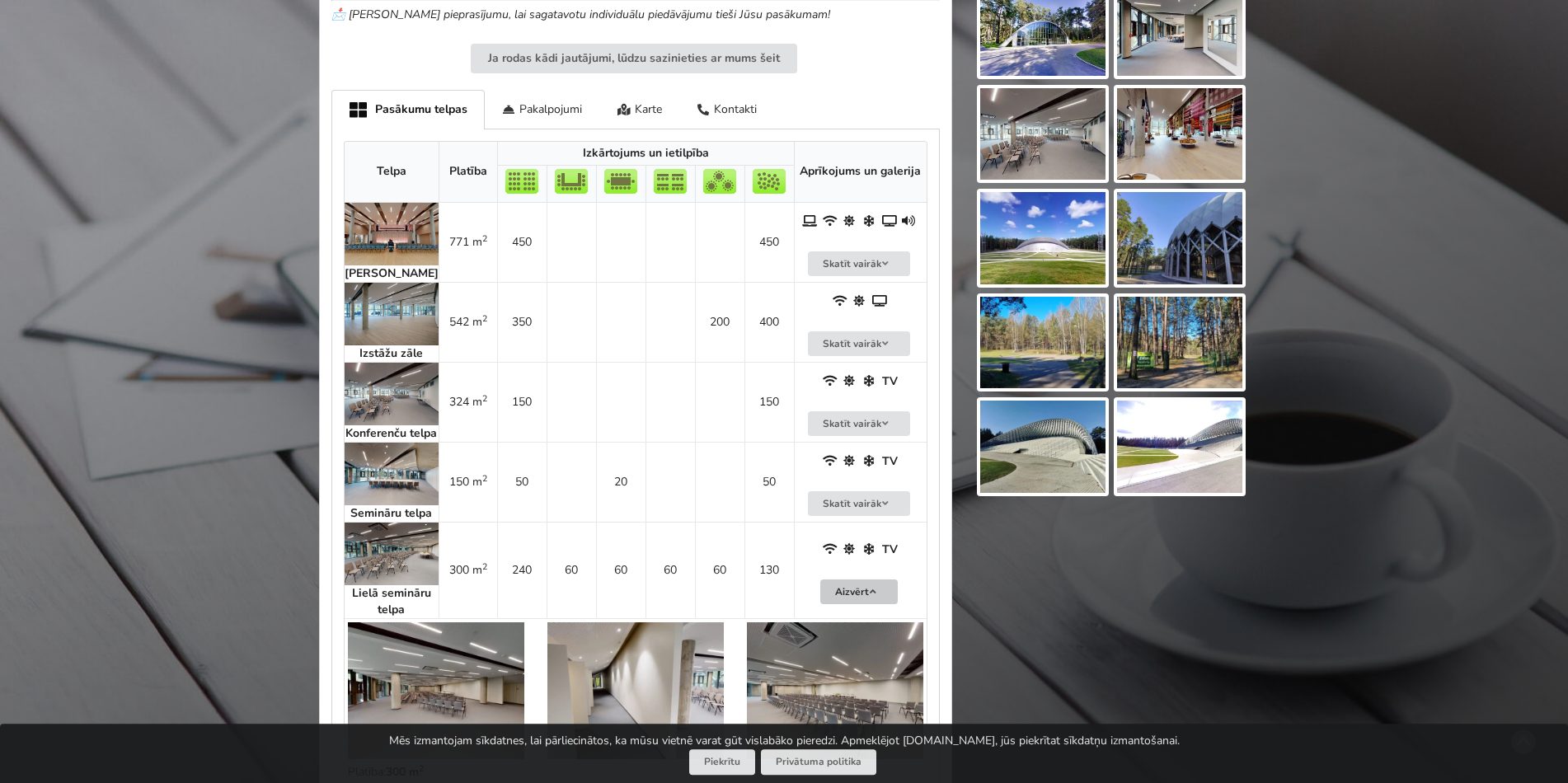
scroll to position [841, 0]
click at [861, 431] on button "Skatīt vairāk" at bounding box center [859, 425] width 103 height 26
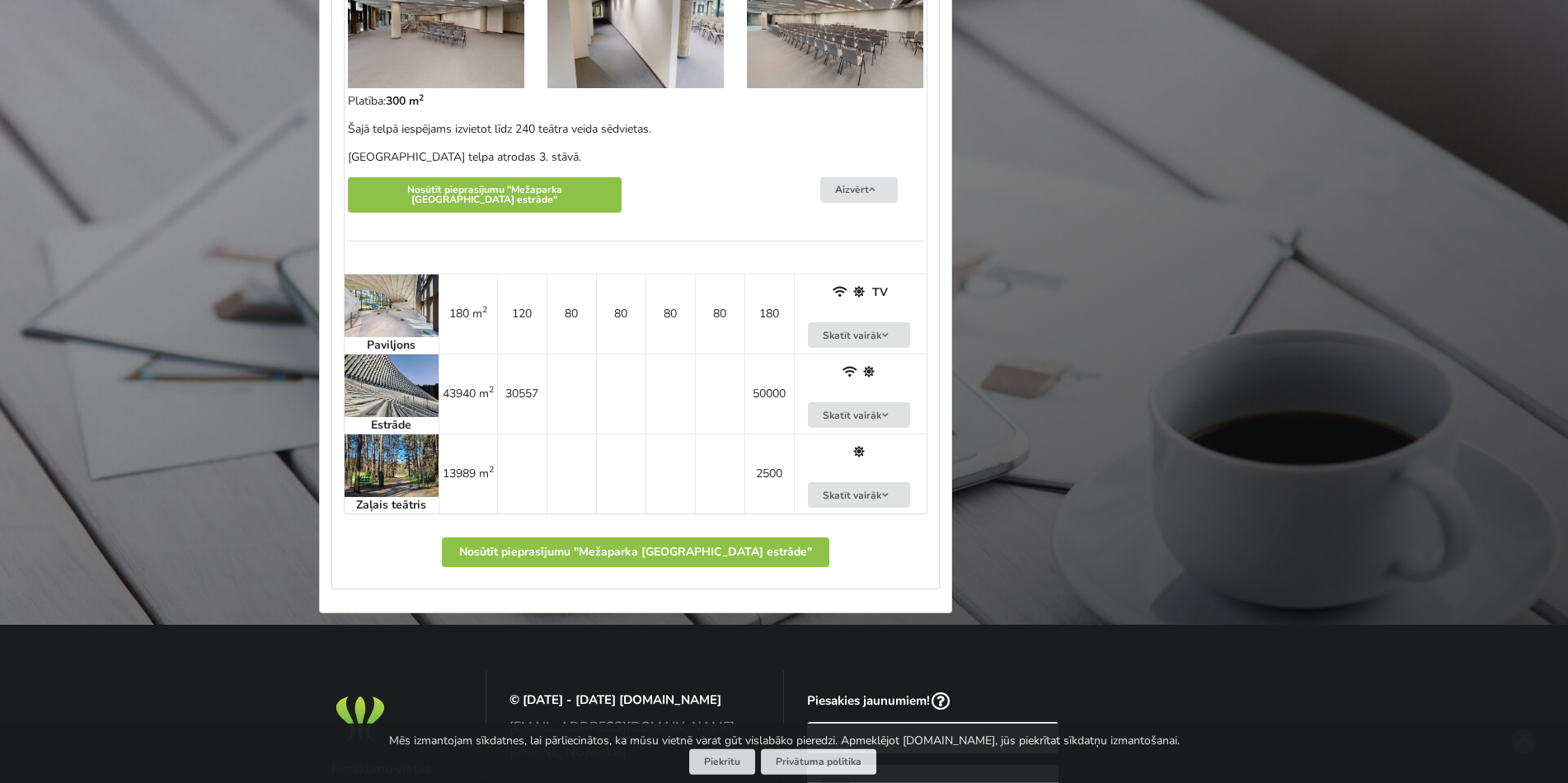
scroll to position [1766, 0]
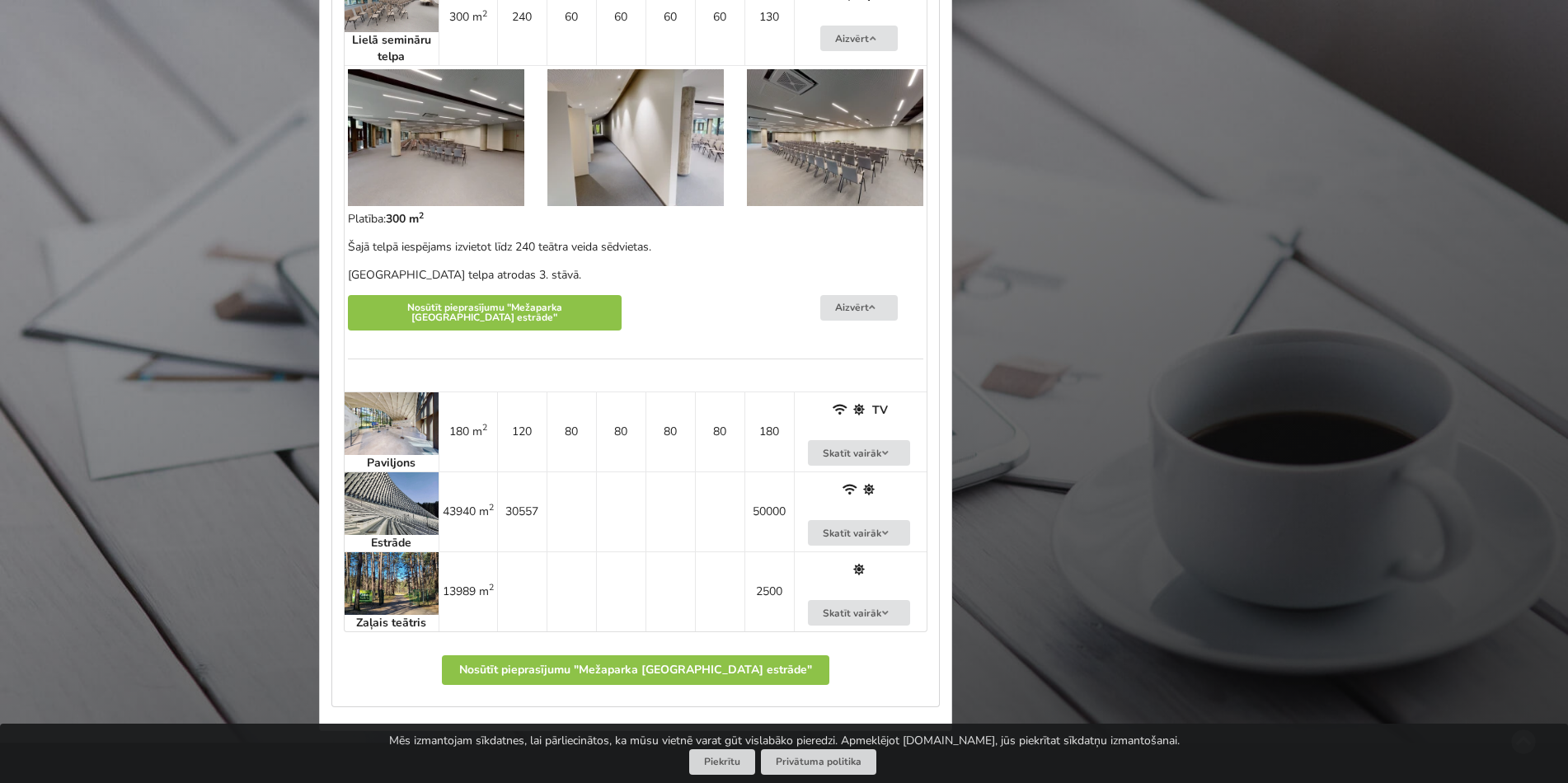
click at [379, 440] on img at bounding box center [391, 424] width 94 height 62
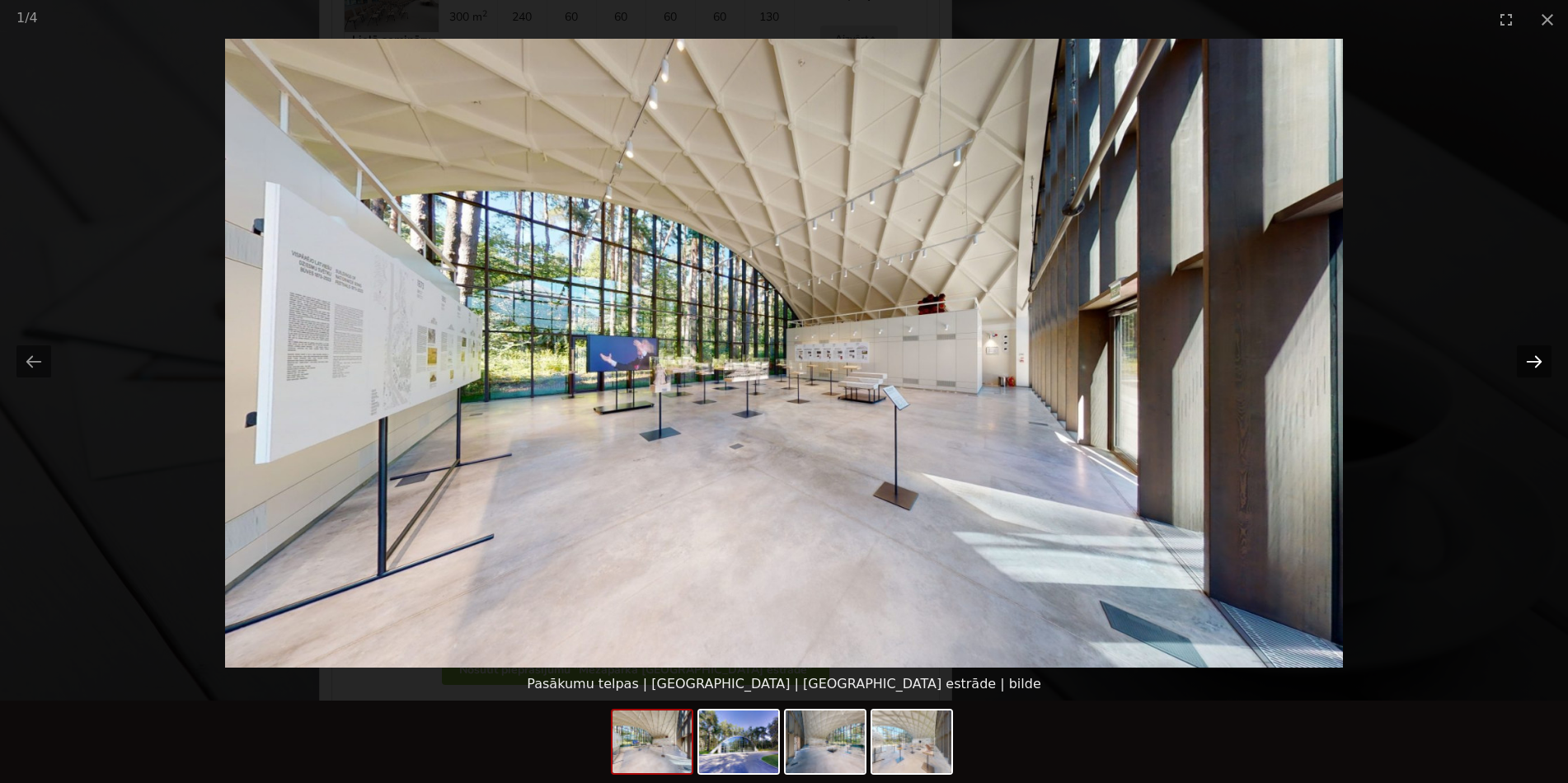
click at [1530, 373] on button "Next slide" at bounding box center [1534, 361] width 35 height 32
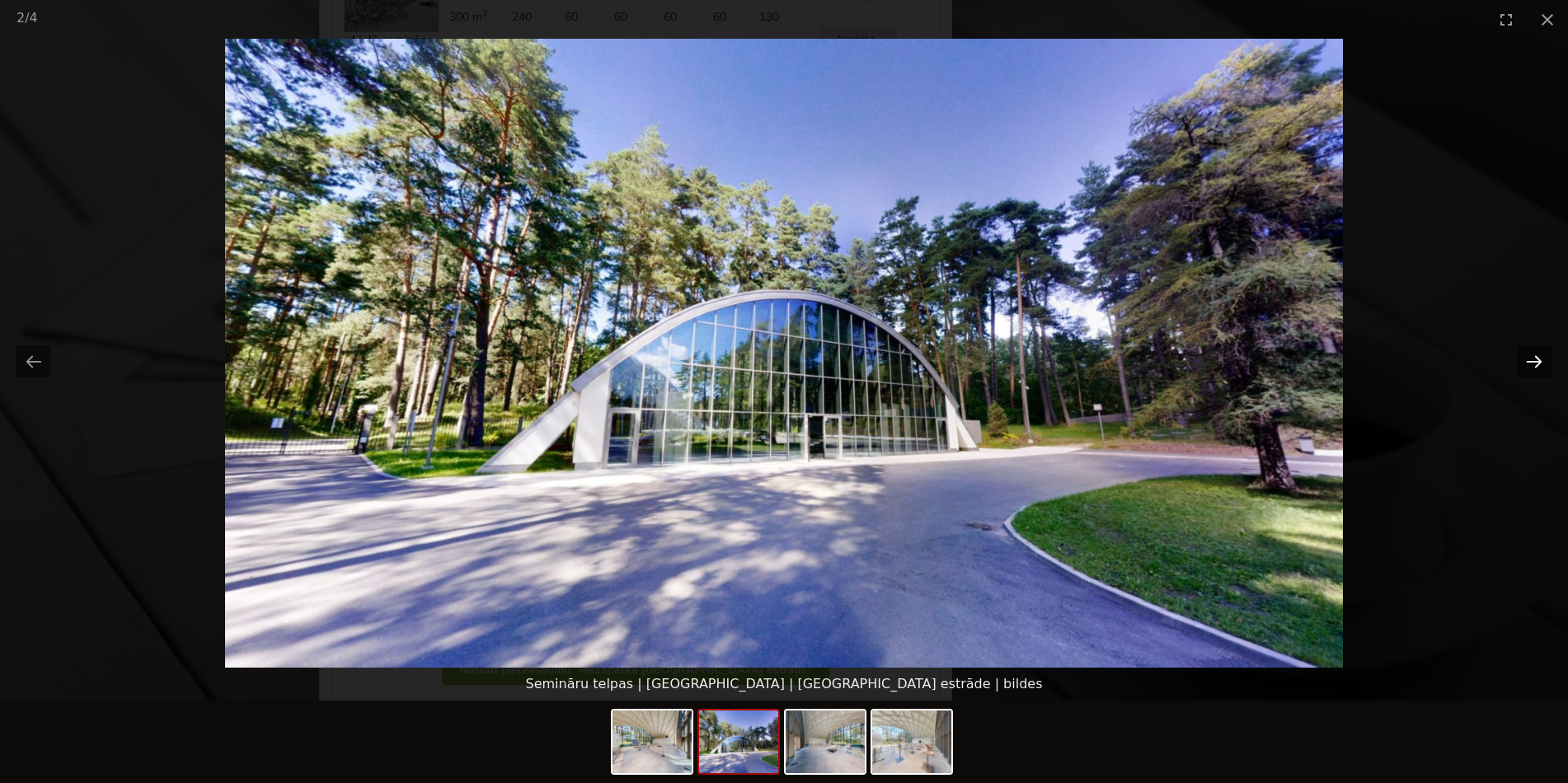
click at [1530, 372] on button "Next slide" at bounding box center [1534, 361] width 35 height 32
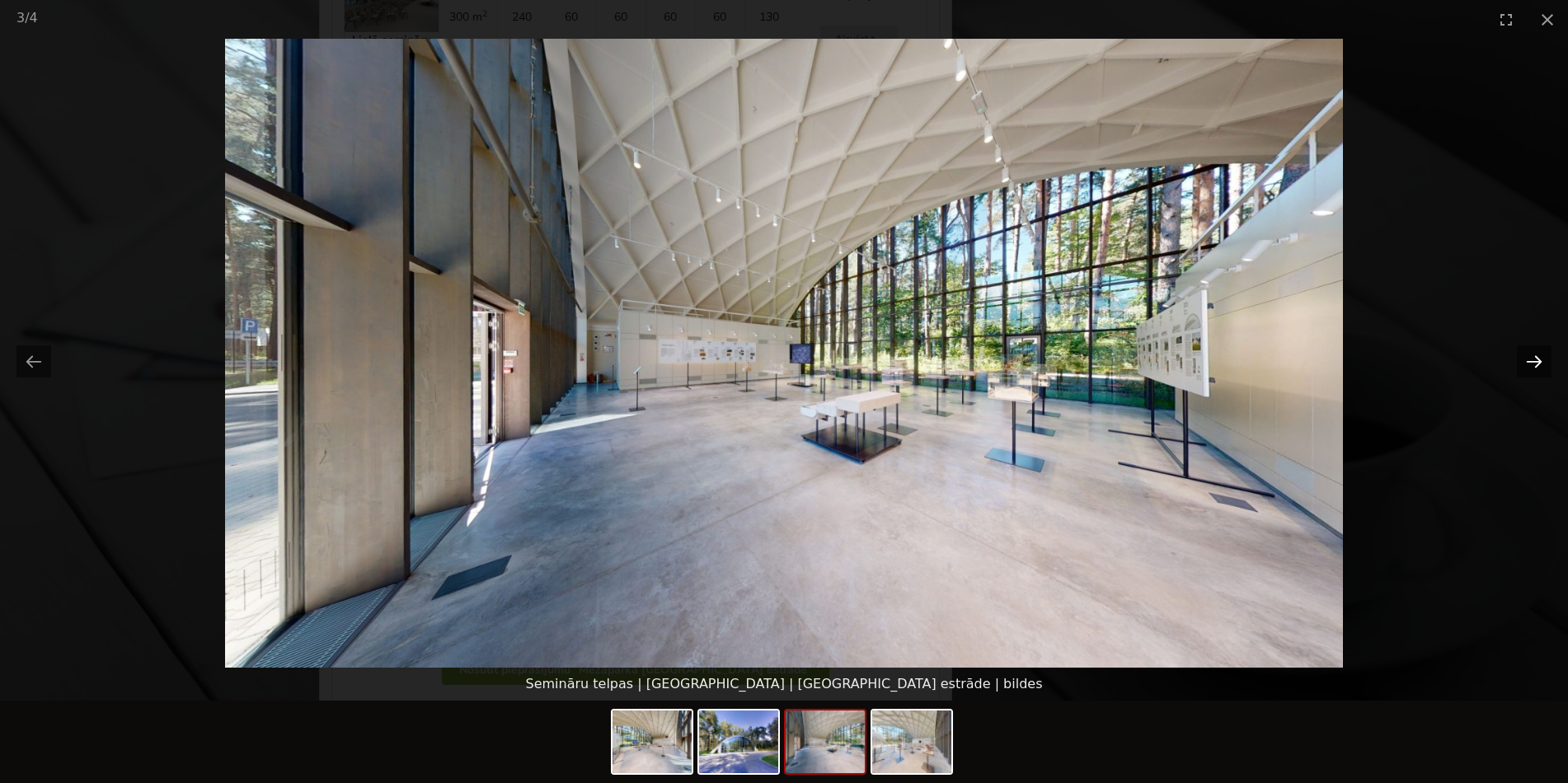
click at [1530, 372] on button "Next slide" at bounding box center [1534, 361] width 35 height 32
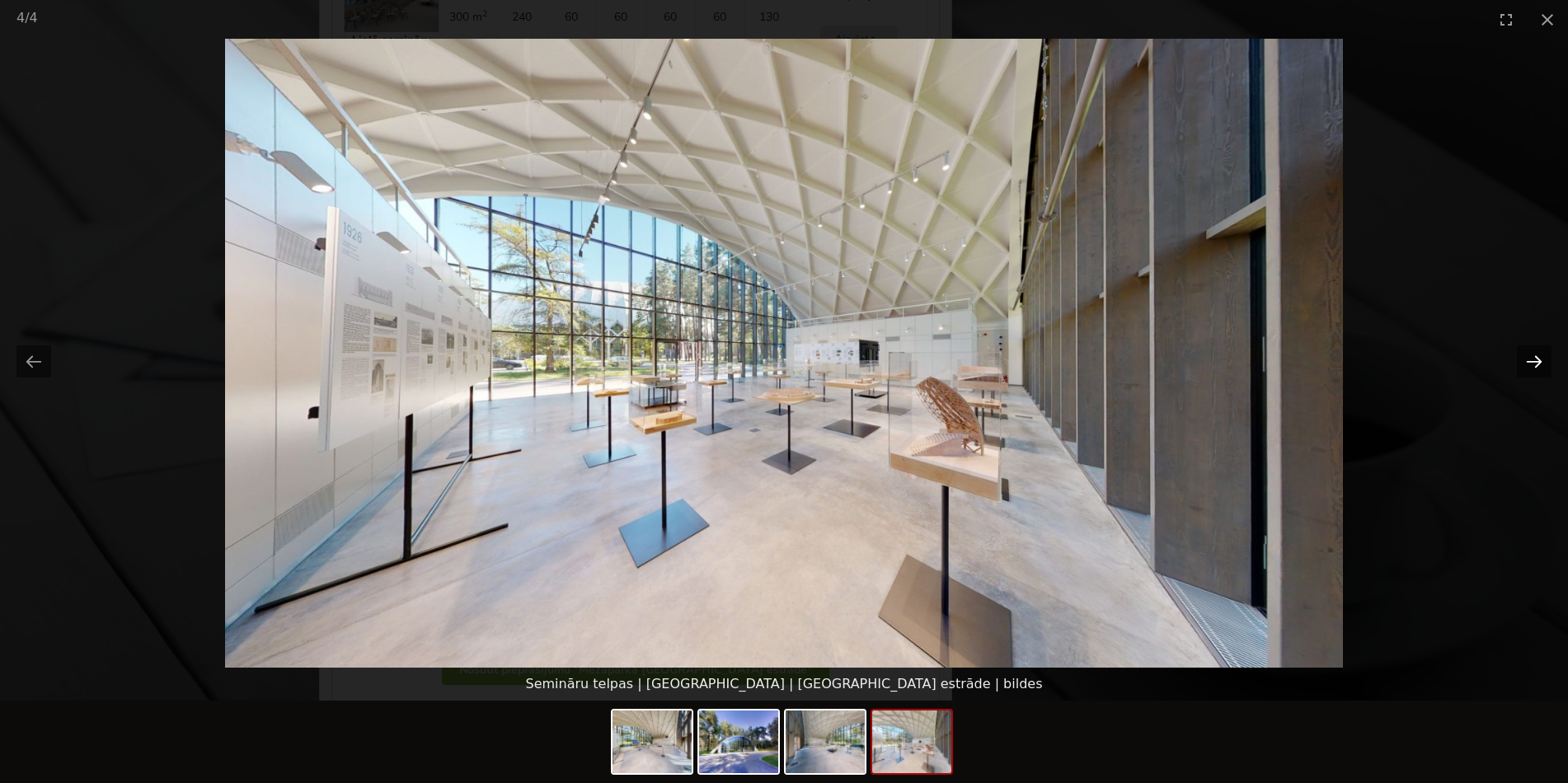
click at [1530, 372] on button "Next slide" at bounding box center [1534, 361] width 35 height 32
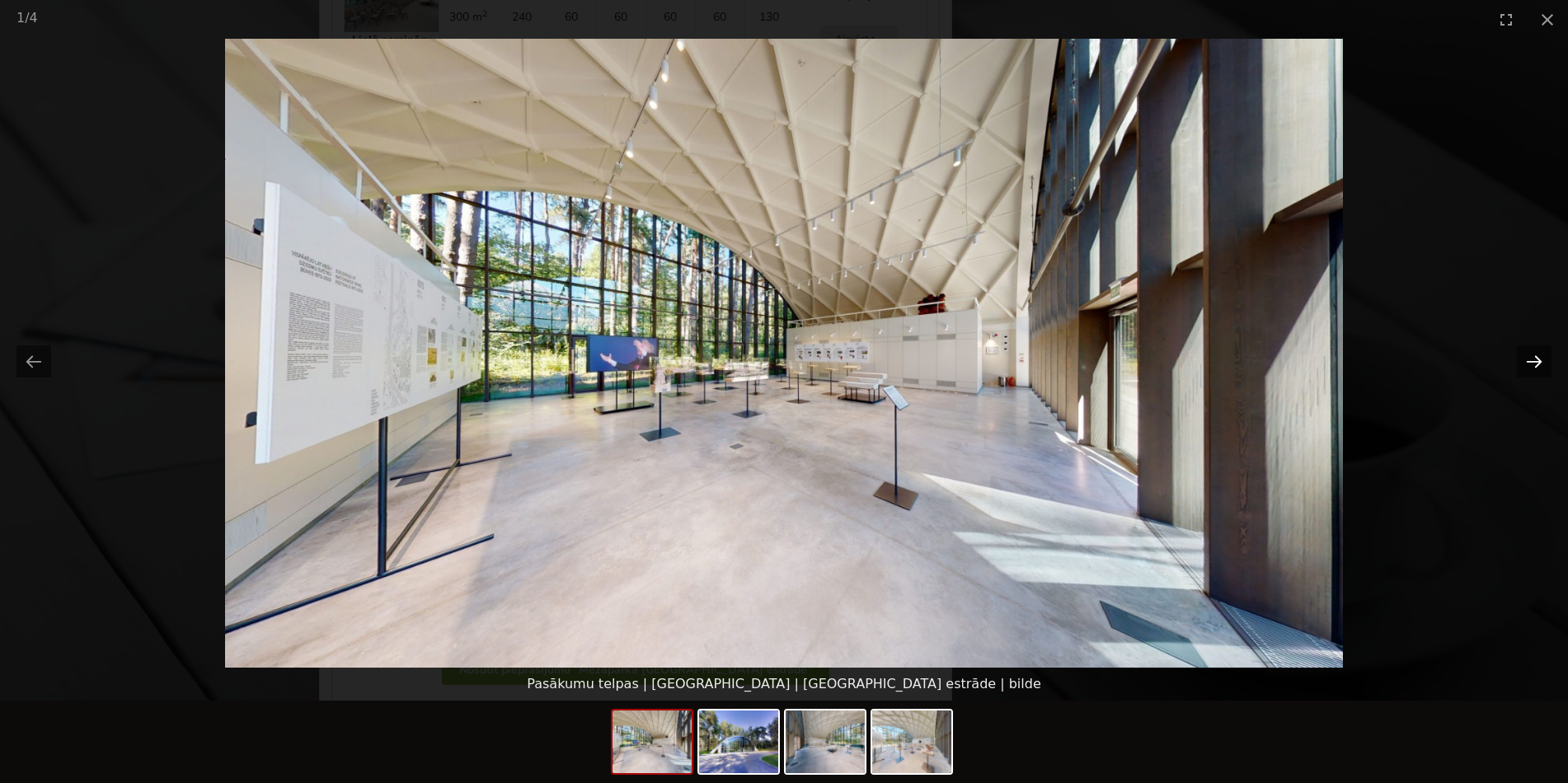
click at [1530, 372] on button "Next slide" at bounding box center [1534, 361] width 35 height 32
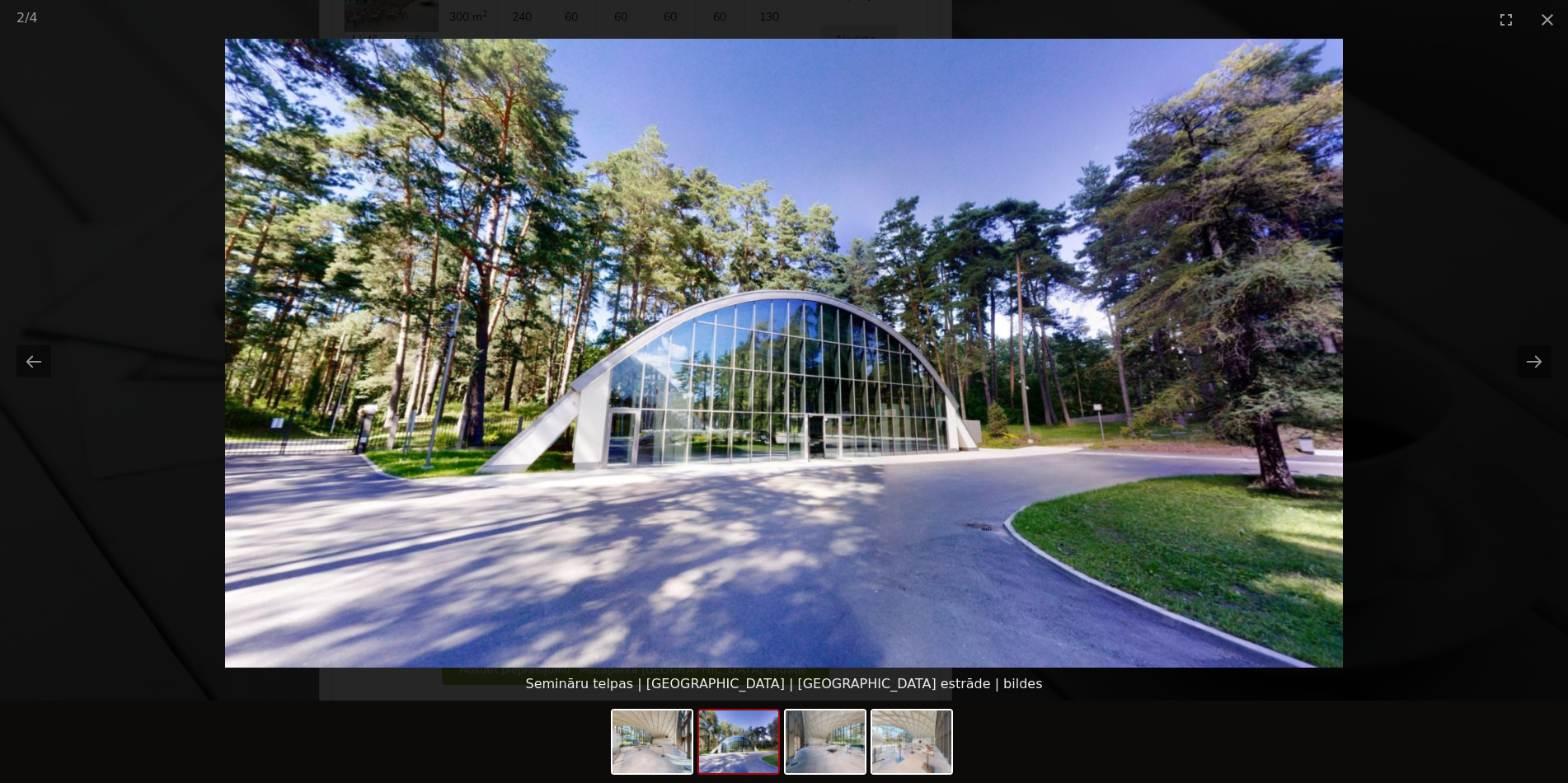
scroll to position [0, 0]
click at [14, 358] on picture at bounding box center [784, 353] width 1568 height 629
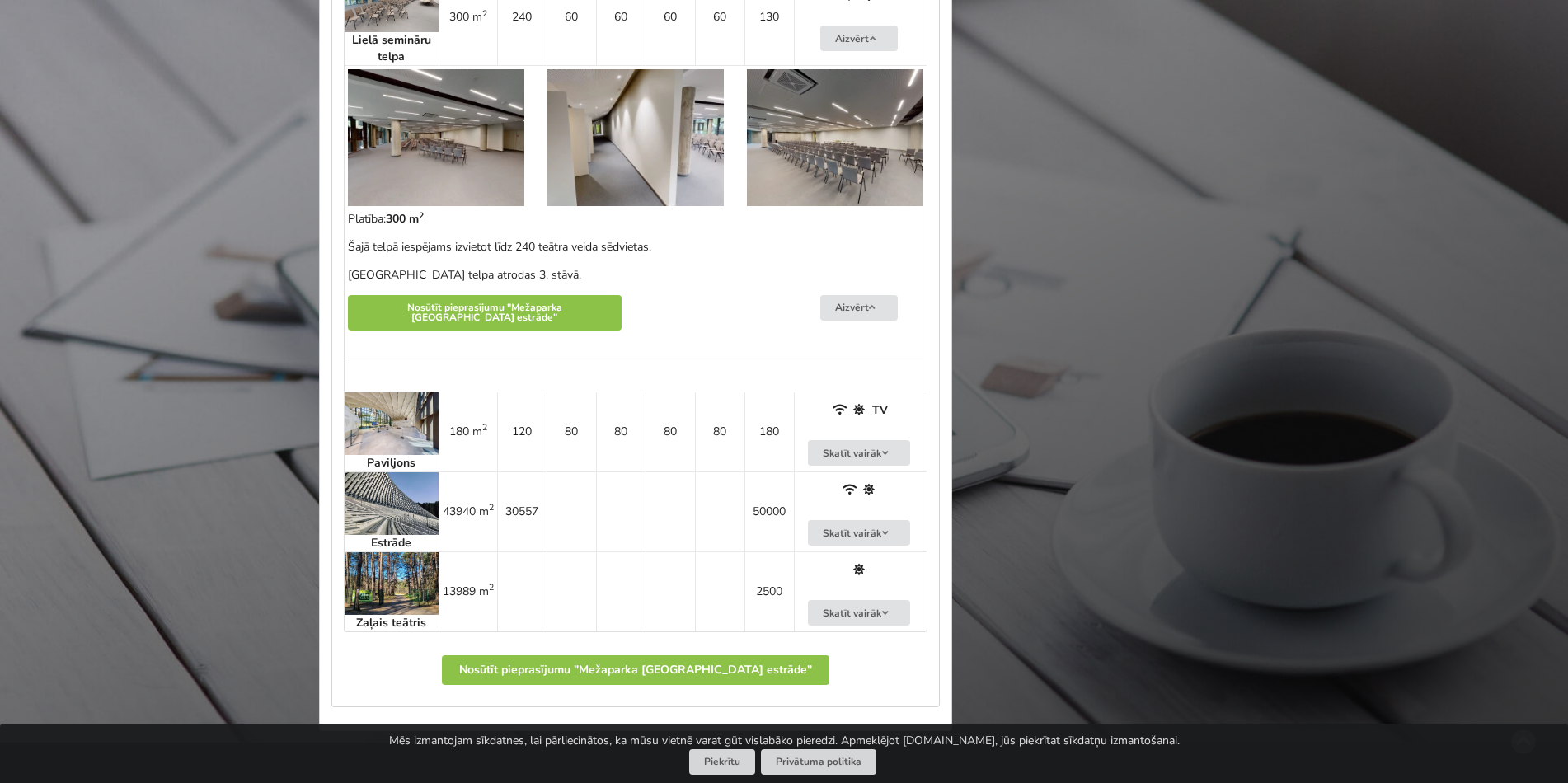
click at [367, 419] on img at bounding box center [391, 424] width 94 height 62
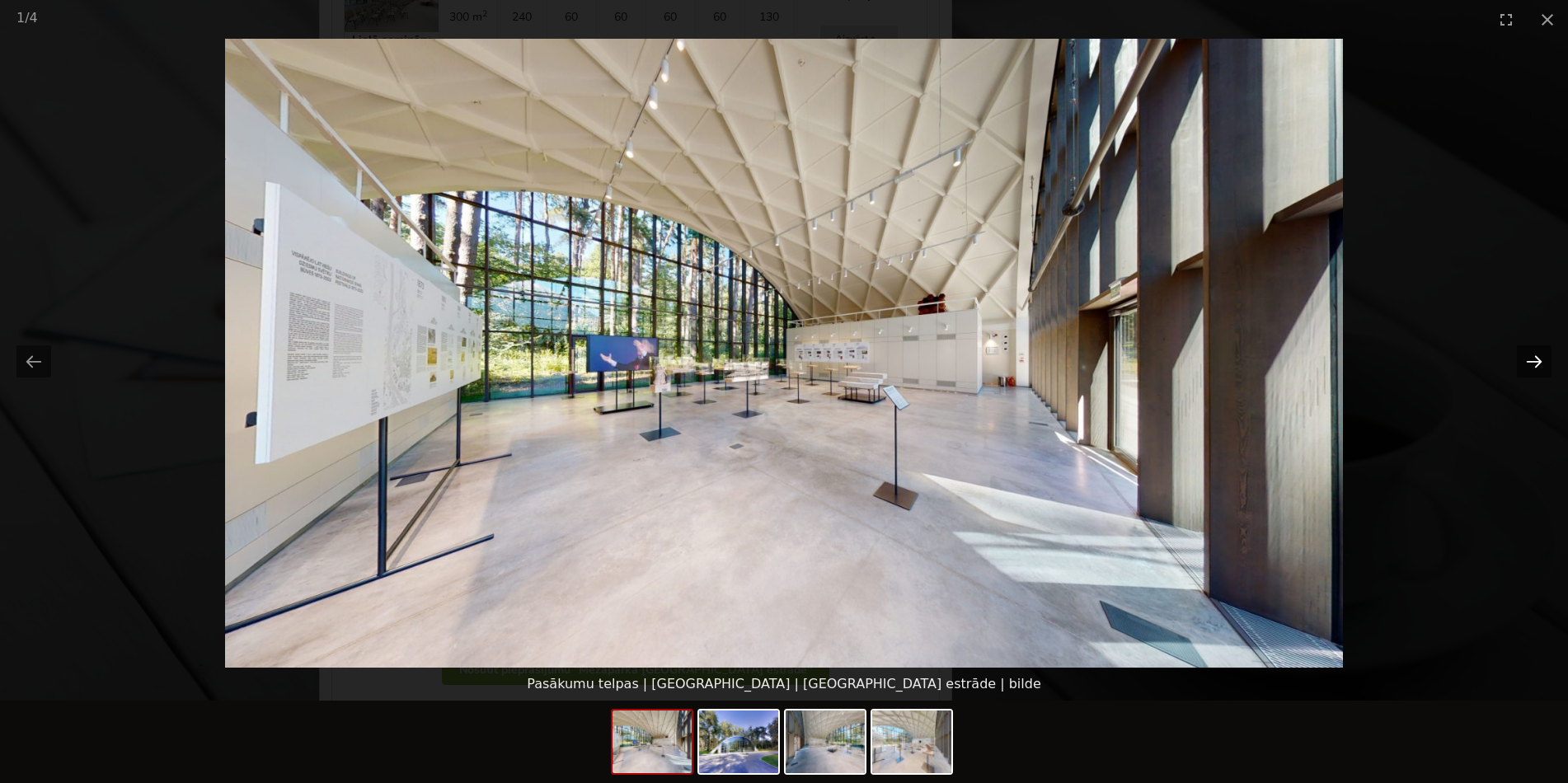
click at [1528, 369] on button "Next slide" at bounding box center [1534, 361] width 35 height 32
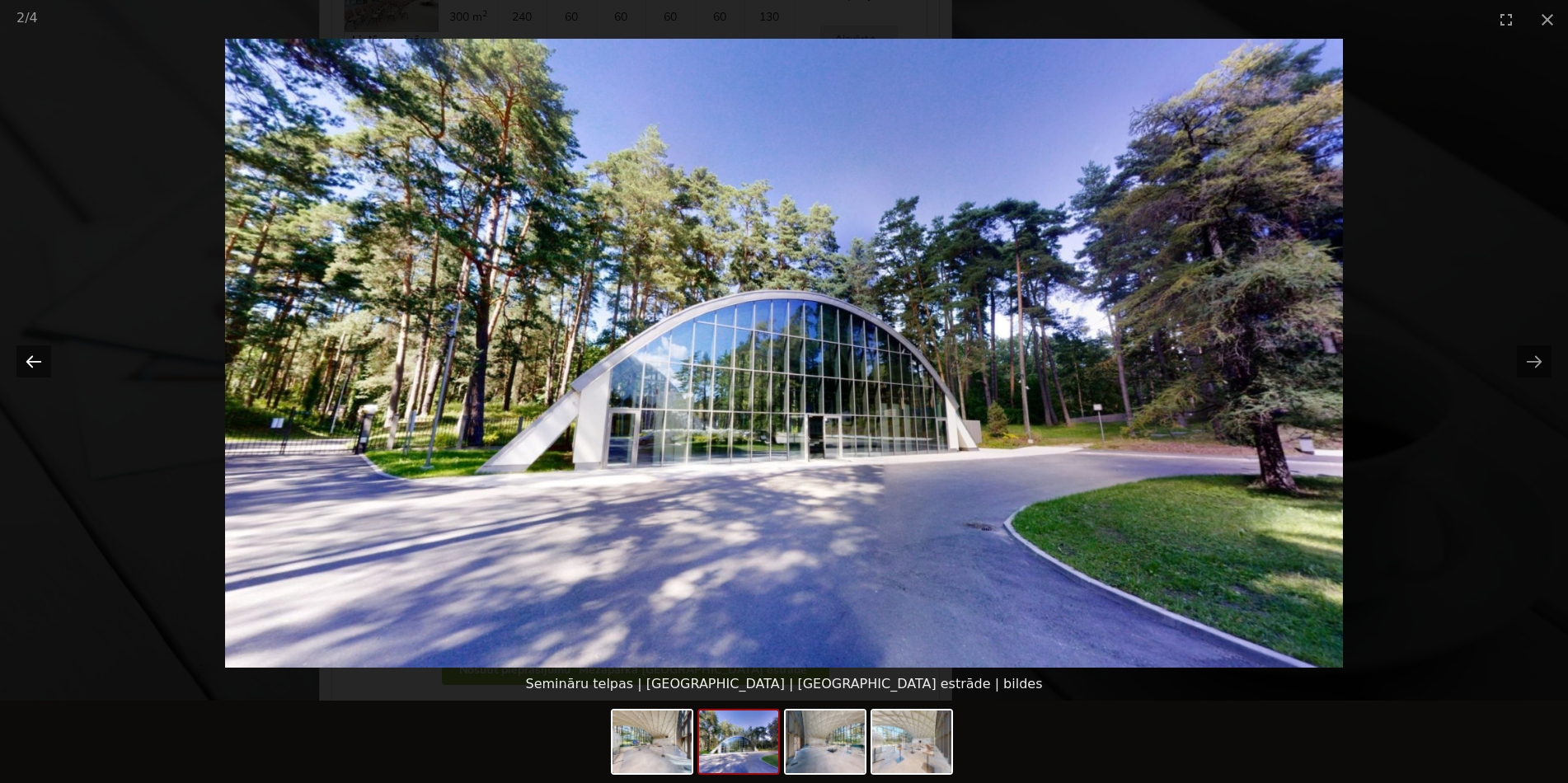
click at [27, 365] on button "Previous slide" at bounding box center [34, 361] width 35 height 32
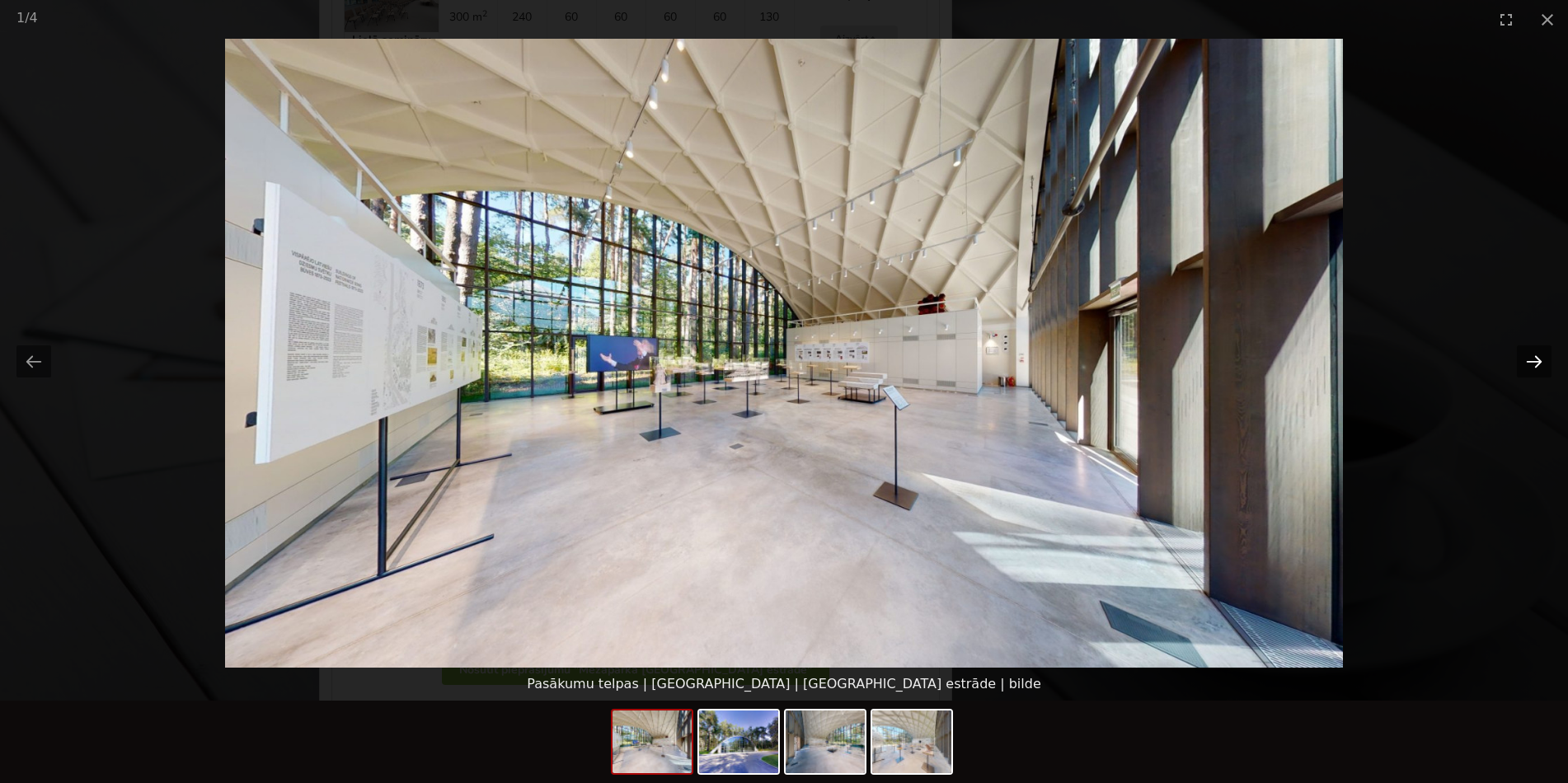
click at [1540, 356] on button "Next slide" at bounding box center [1534, 361] width 35 height 32
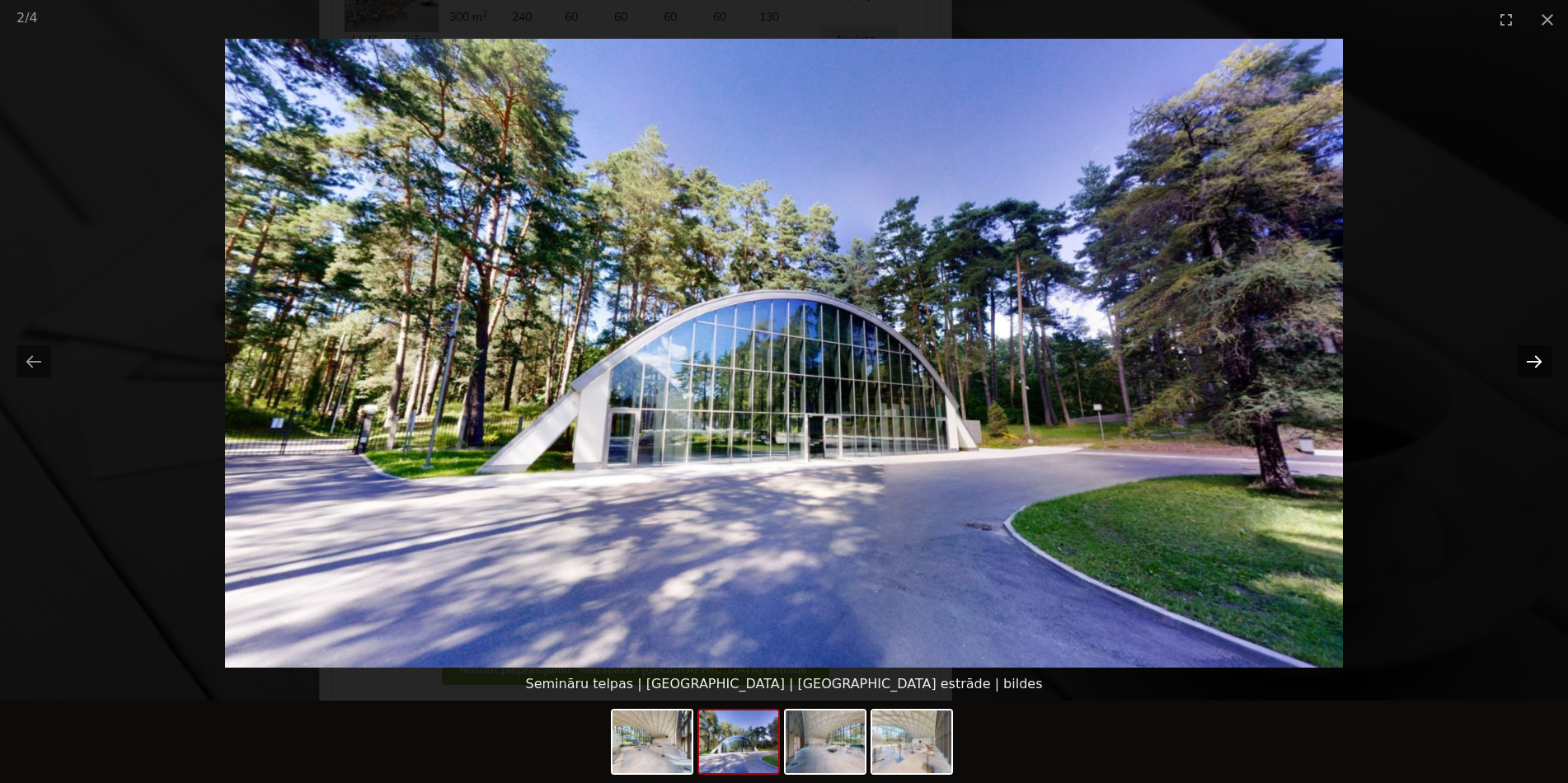
click at [1540, 356] on button "Next slide" at bounding box center [1534, 361] width 35 height 32
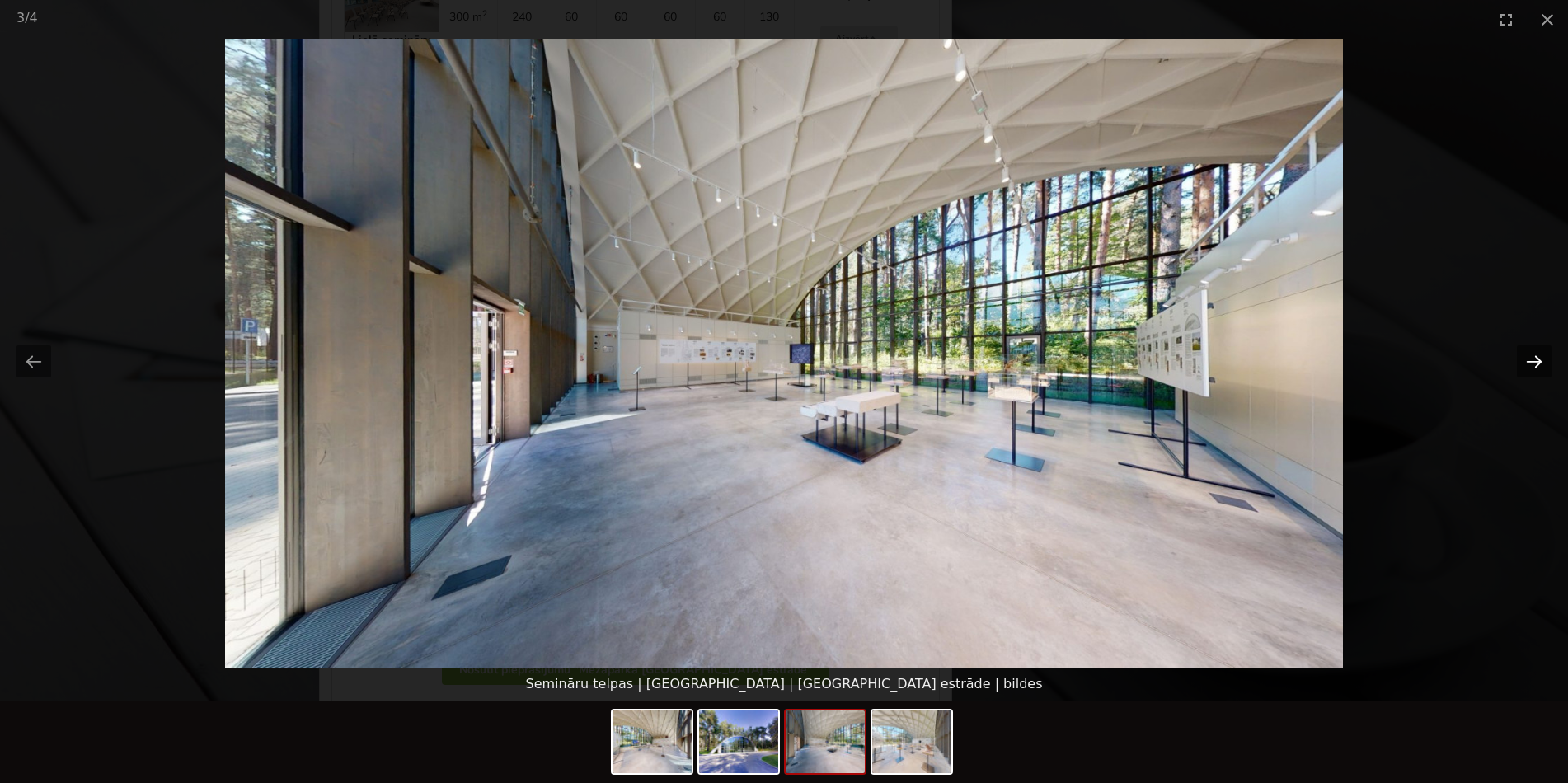
click at [1533, 360] on button "Next slide" at bounding box center [1534, 361] width 35 height 32
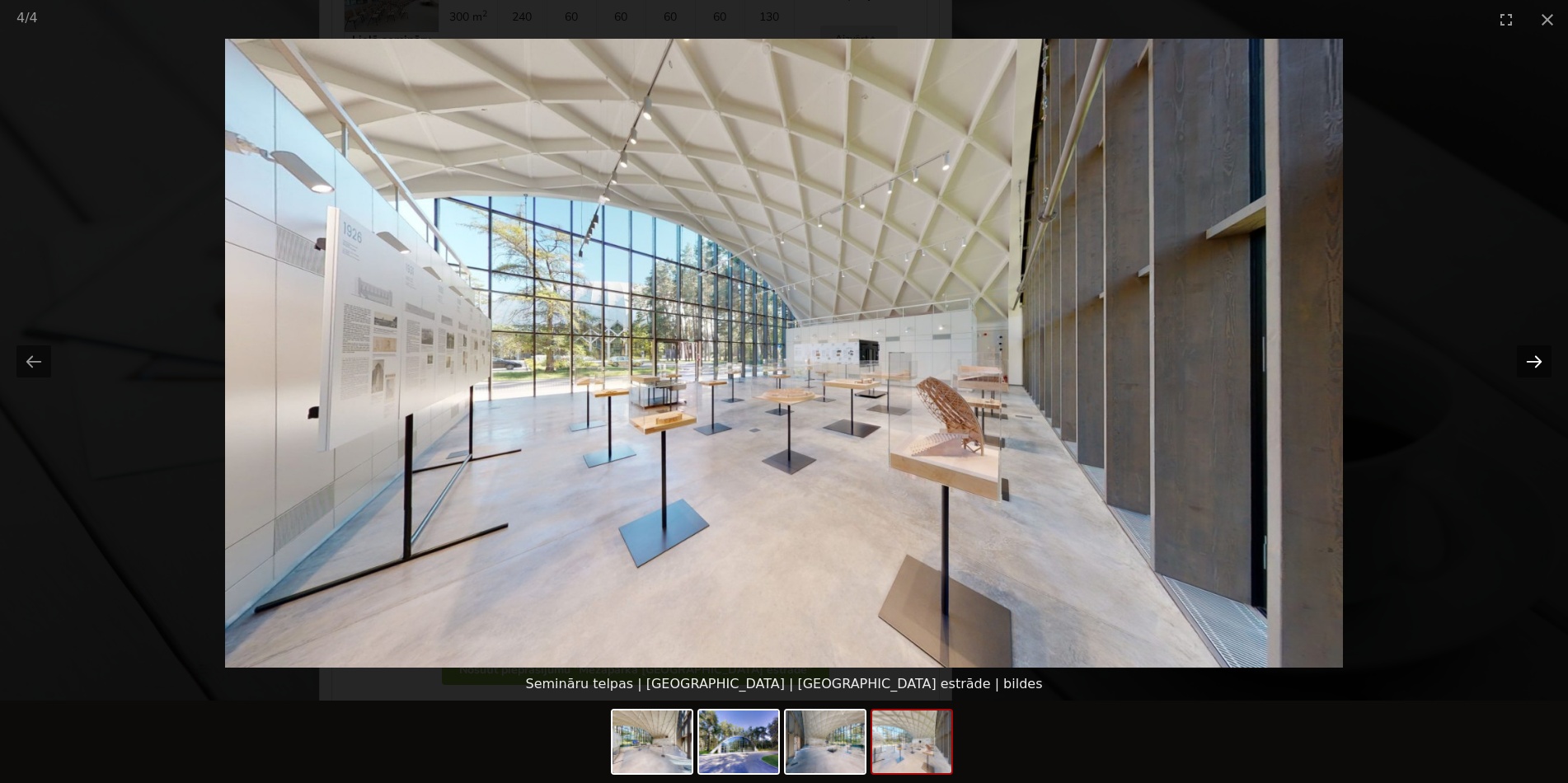
click at [1528, 365] on button "Next slide" at bounding box center [1534, 361] width 35 height 32
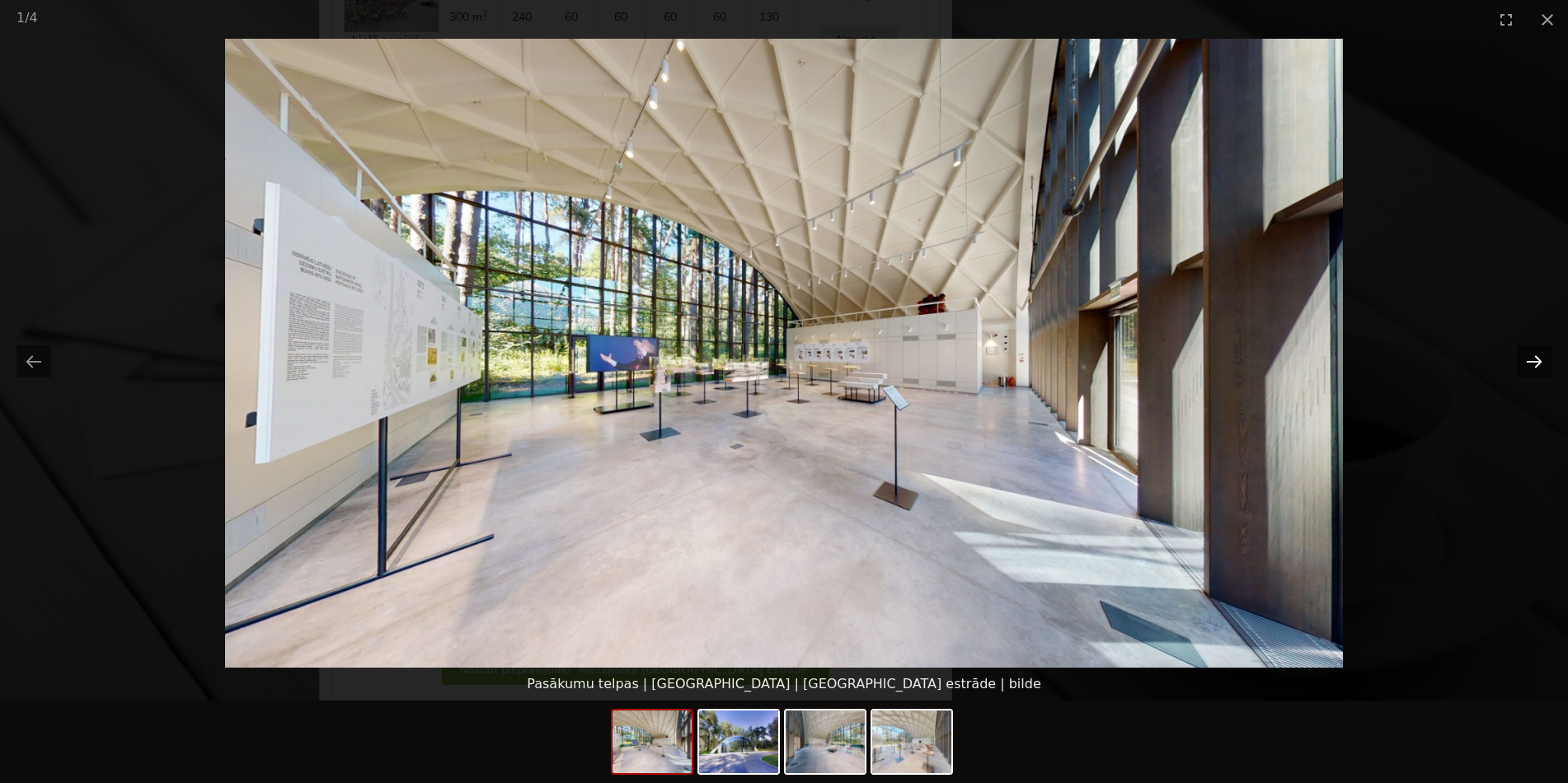
click at [1528, 365] on button "Next slide" at bounding box center [1534, 361] width 35 height 32
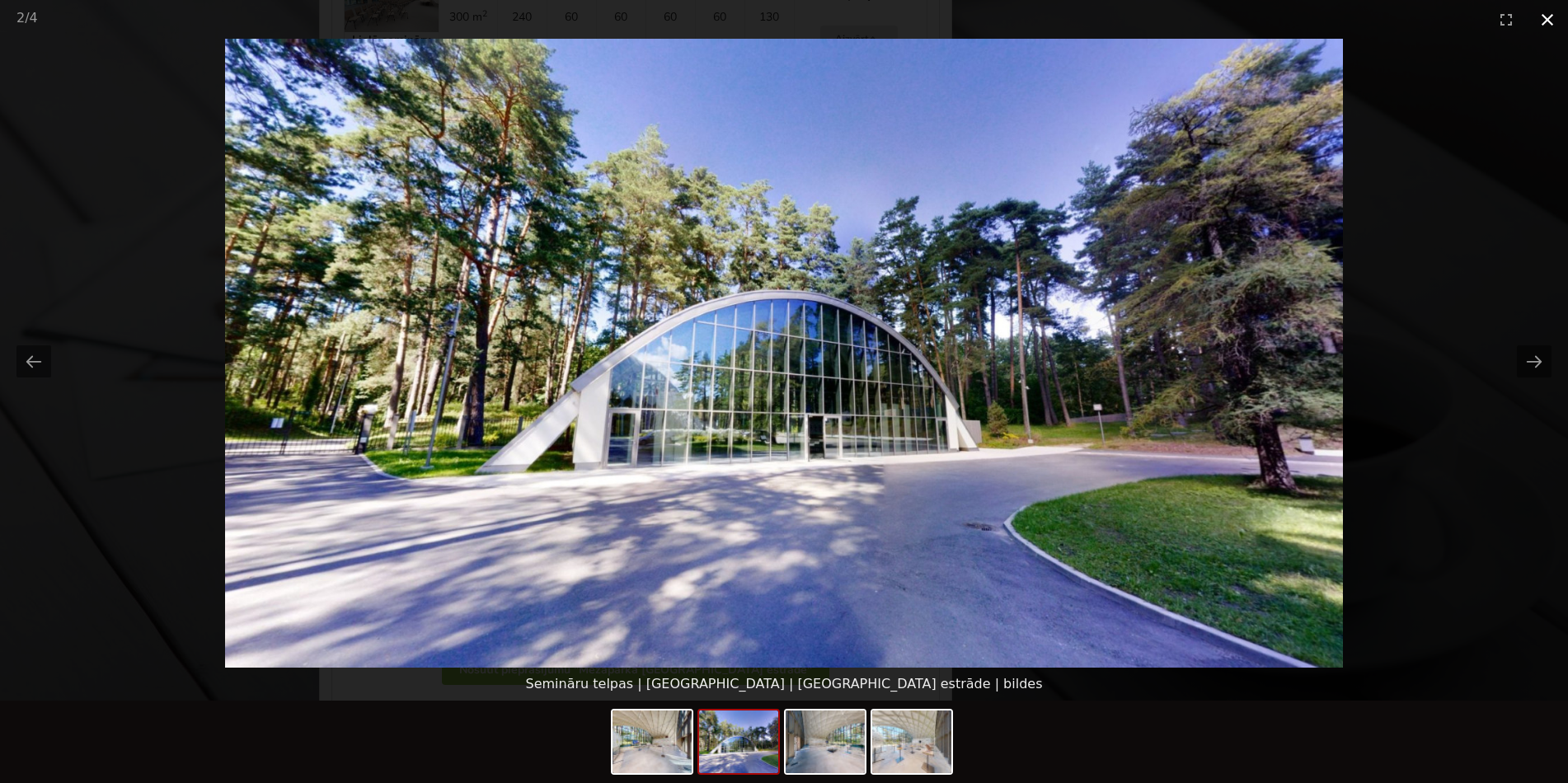
click at [1539, 28] on button "Close gallery" at bounding box center [1547, 19] width 41 height 39
